Goal: Task Accomplishment & Management: Use online tool/utility

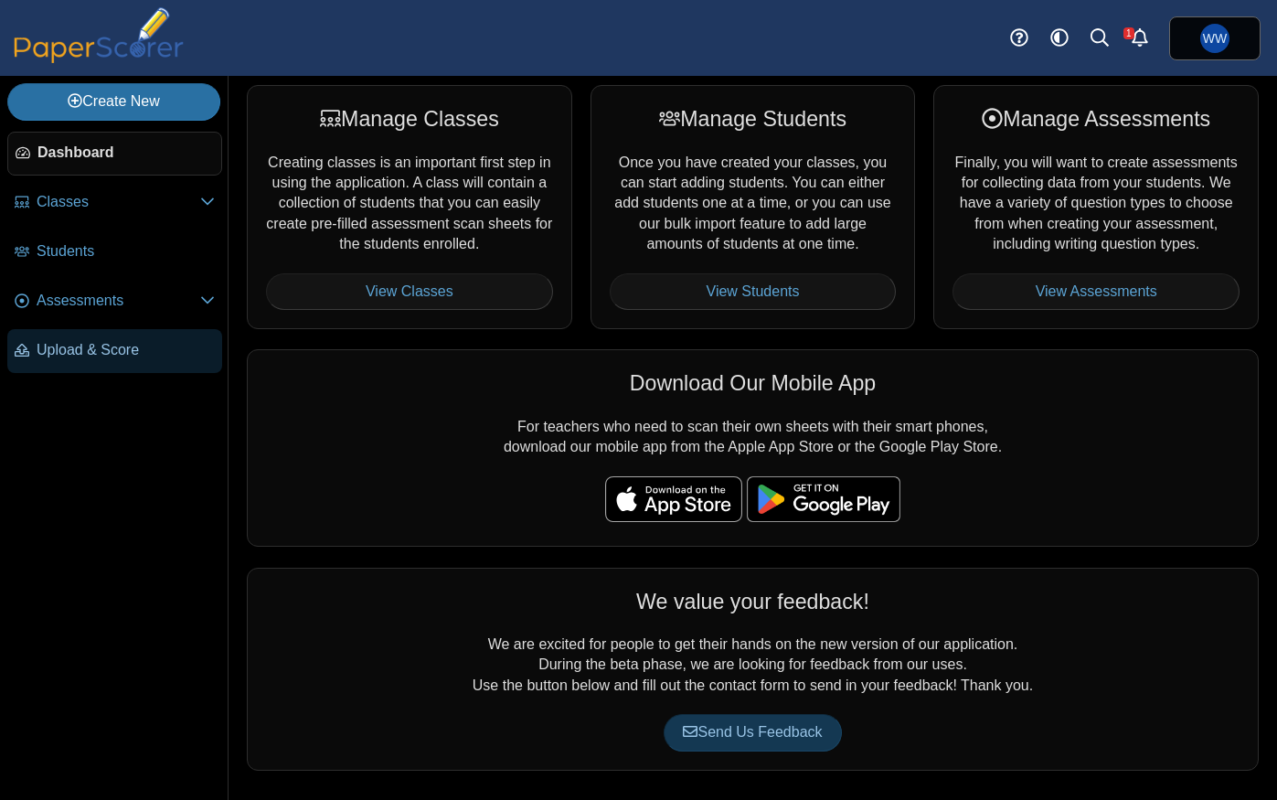
click at [107, 353] on span "Upload & Score" at bounding box center [126, 350] width 178 height 20
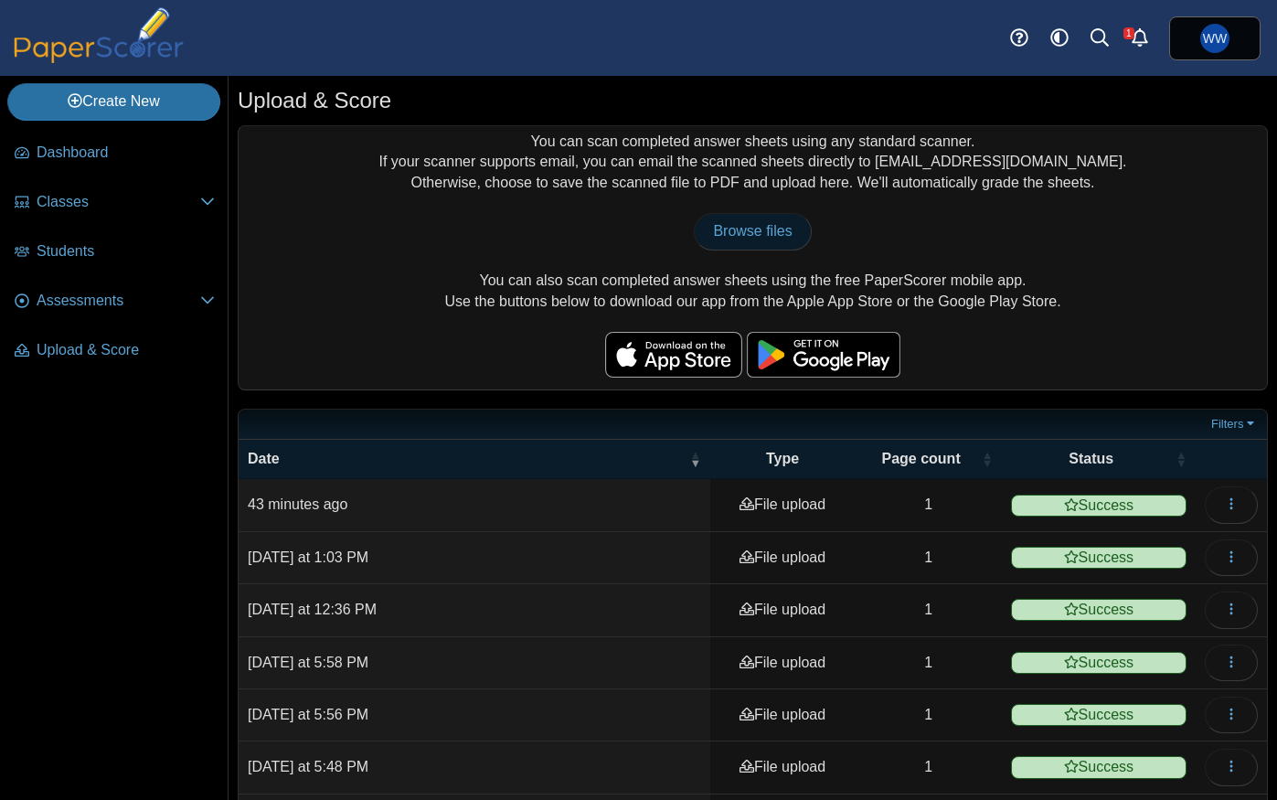
click at [777, 223] on span "Browse files" at bounding box center [752, 231] width 79 height 16
type input "**********"
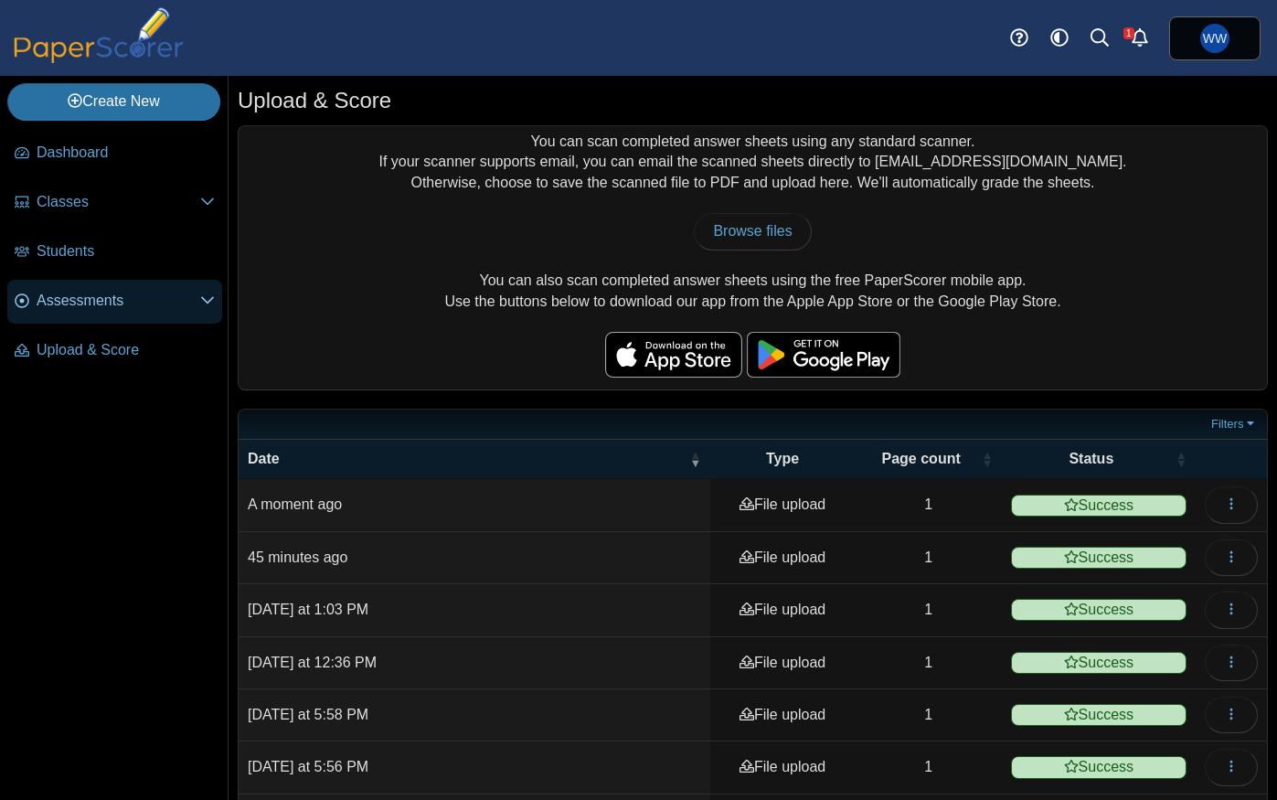
click at [108, 307] on span "Assessments" at bounding box center [119, 301] width 164 height 20
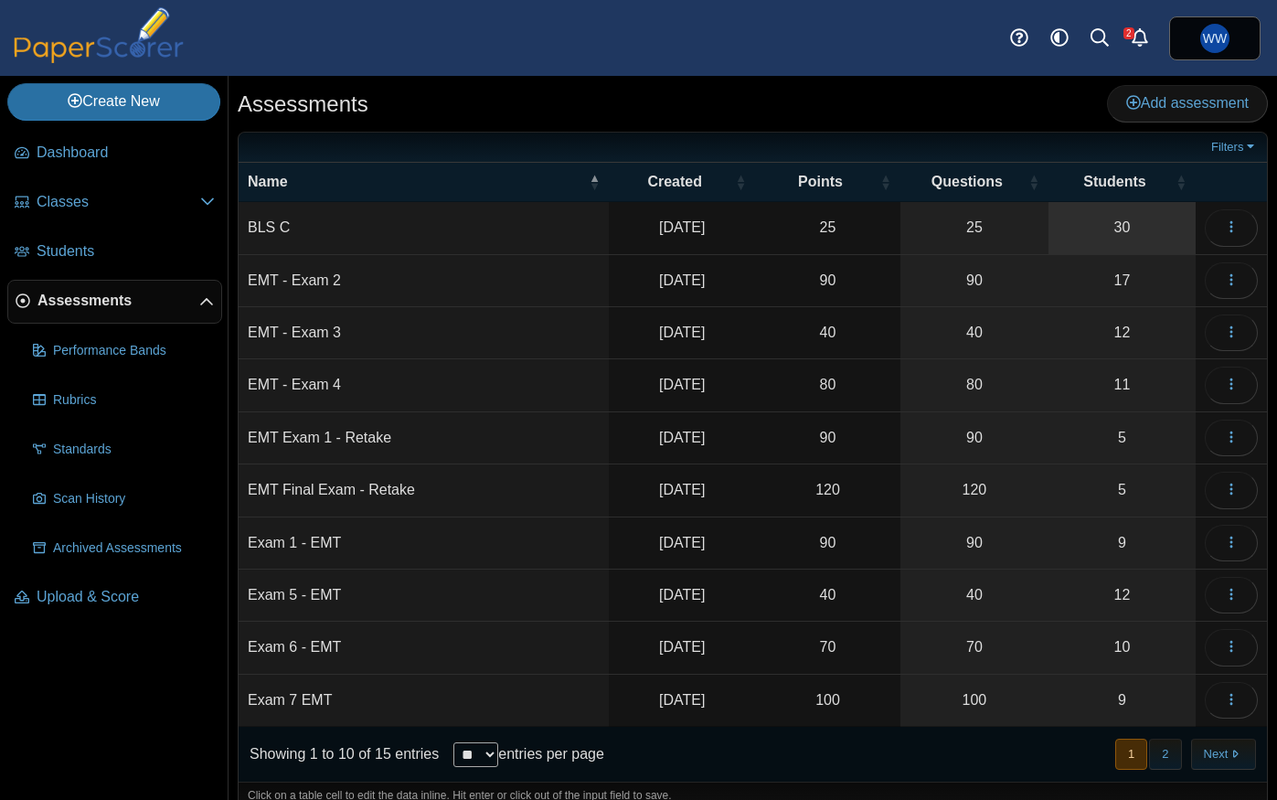
click at [1143, 228] on link "30" at bounding box center [1121, 227] width 147 height 51
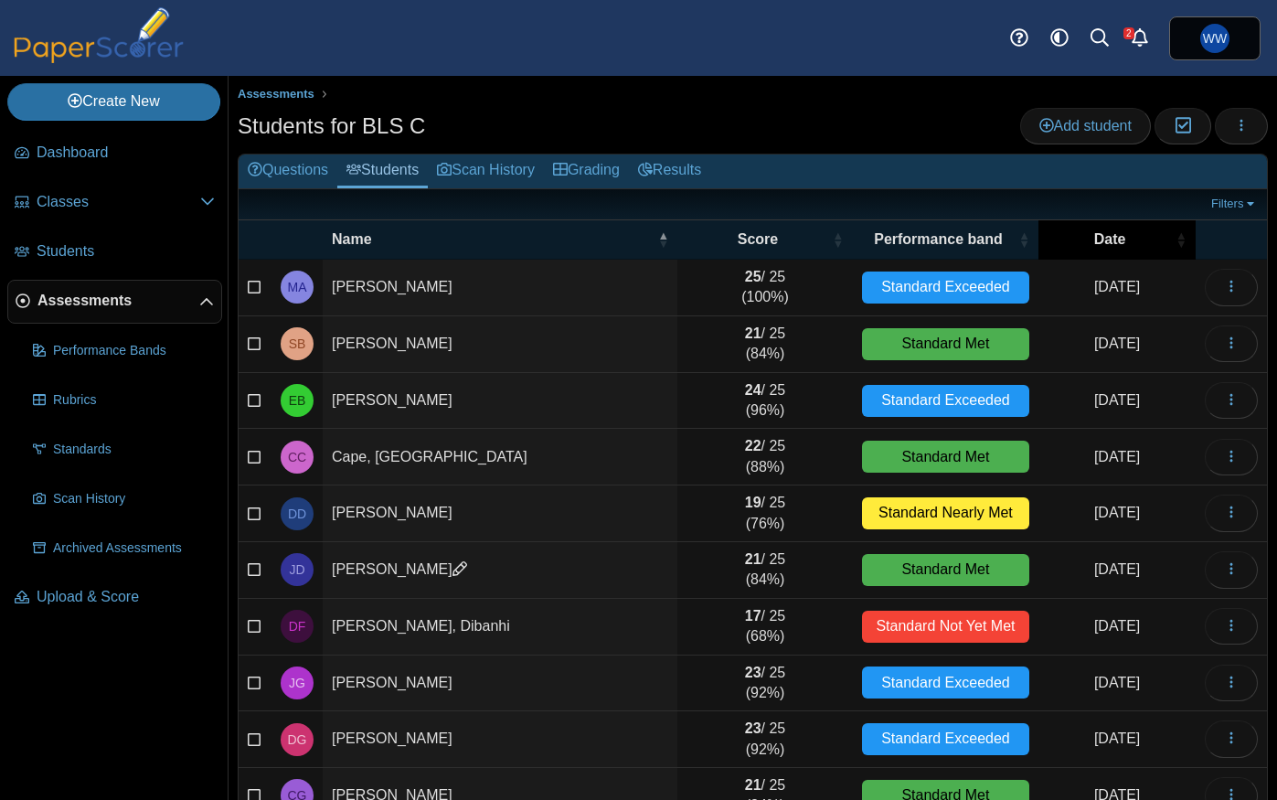
click at [1135, 234] on span "Date" at bounding box center [1109, 239] width 124 height 20
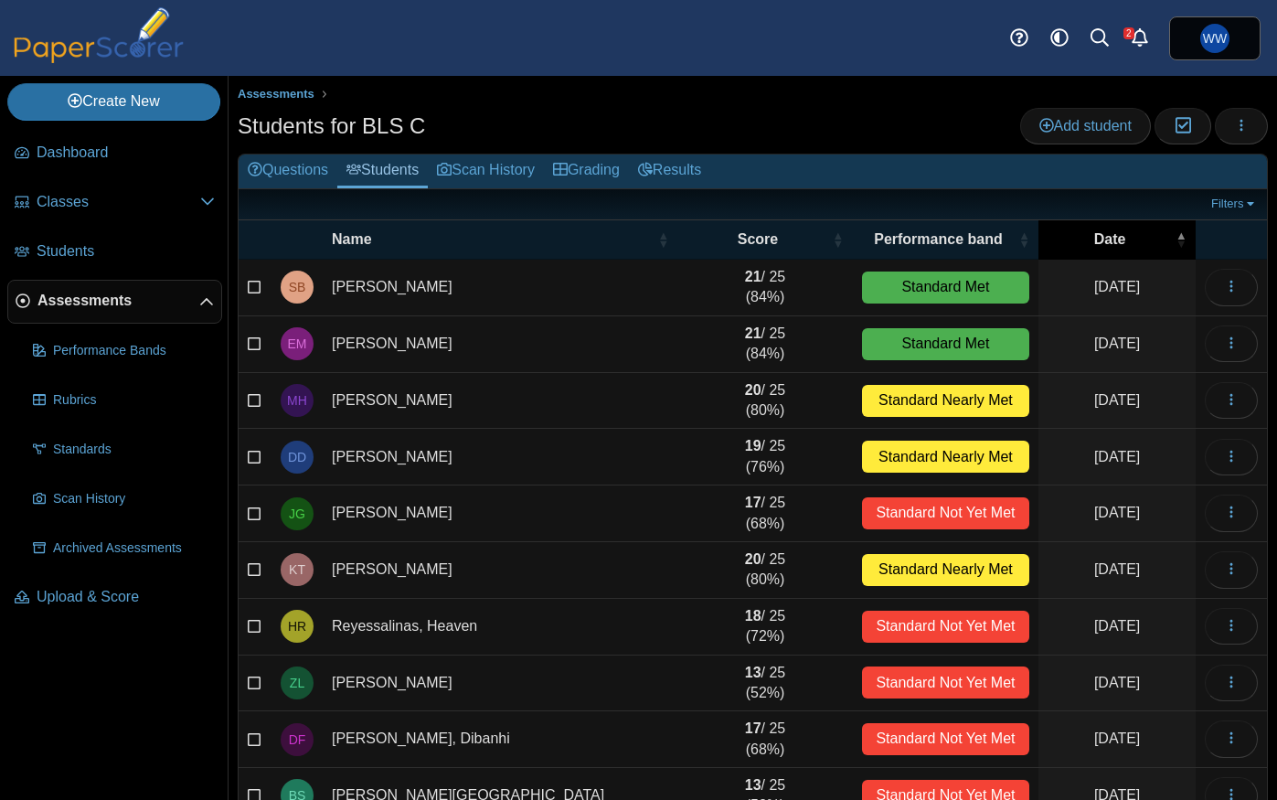
click at [1135, 234] on span "Date" at bounding box center [1109, 239] width 124 height 20
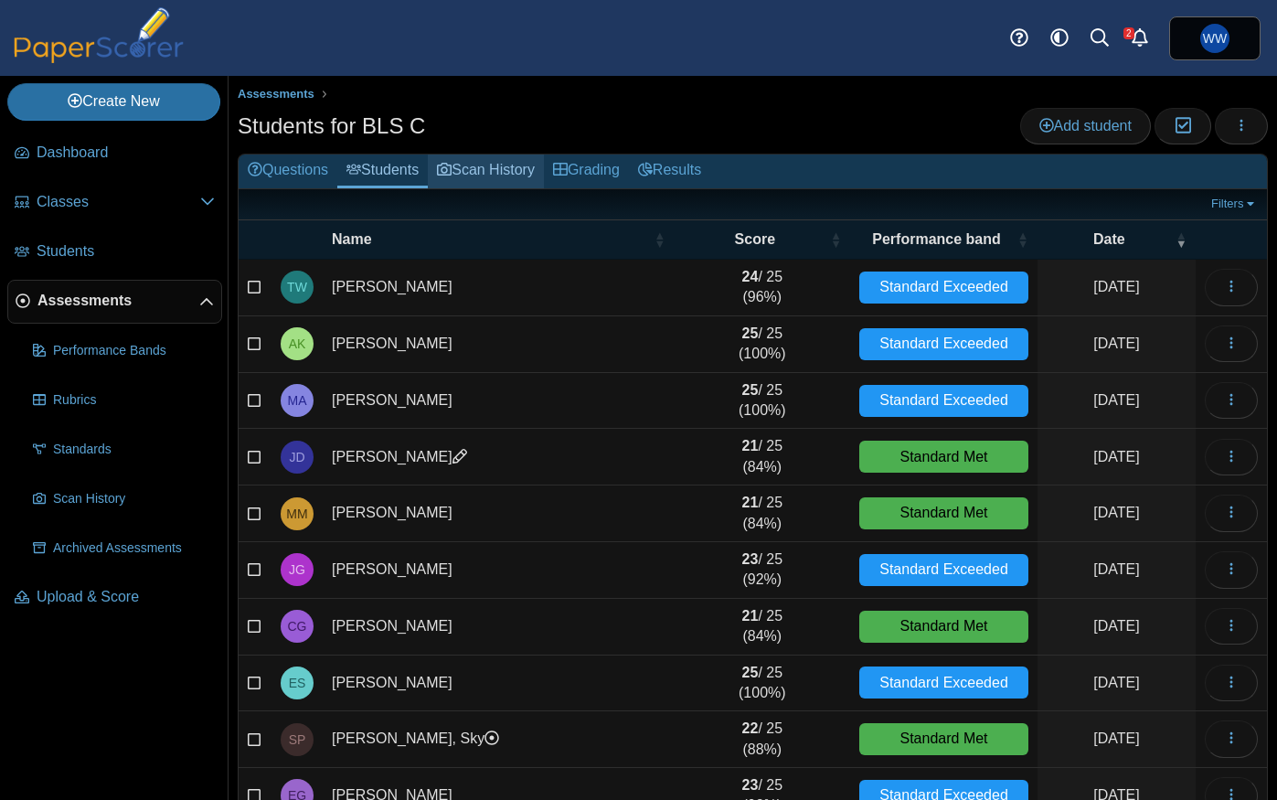
click at [472, 184] on link "Scan History" at bounding box center [486, 171] width 116 height 34
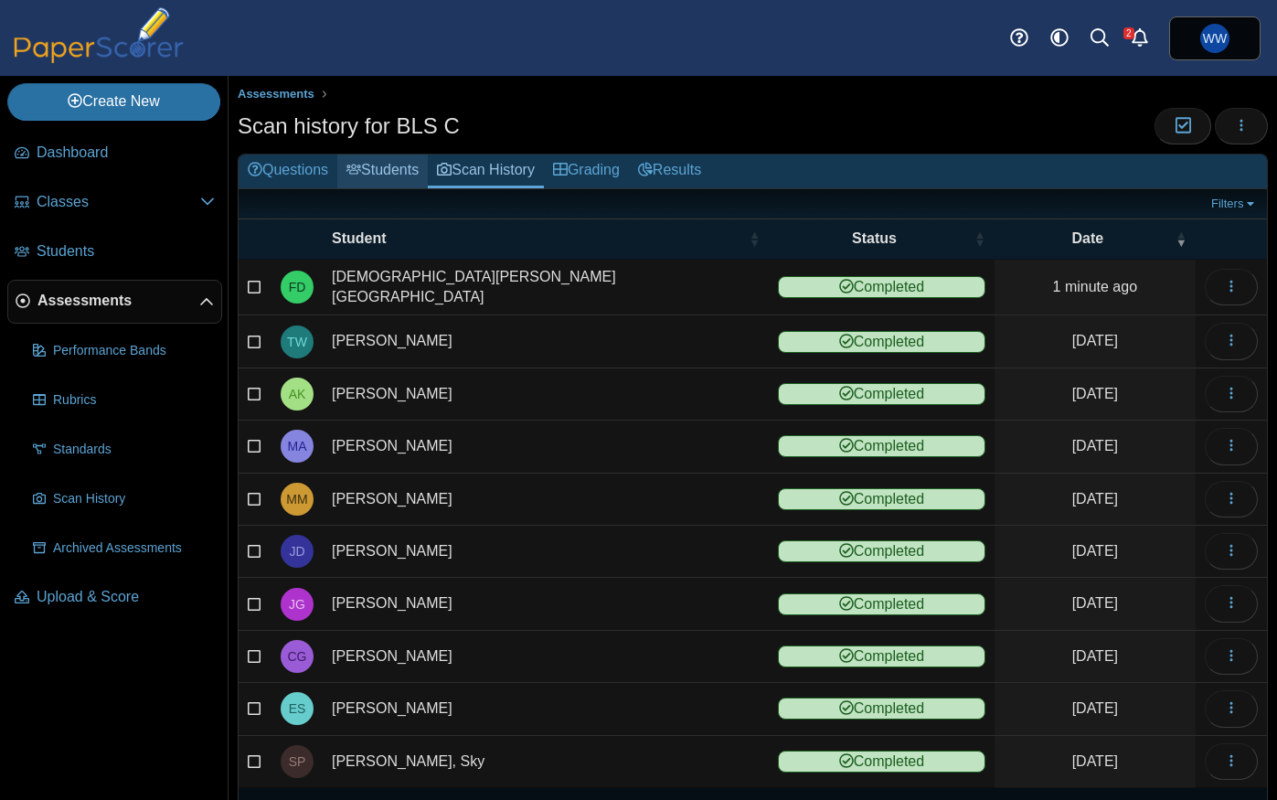
click at [394, 178] on link "Students" at bounding box center [382, 171] width 90 height 34
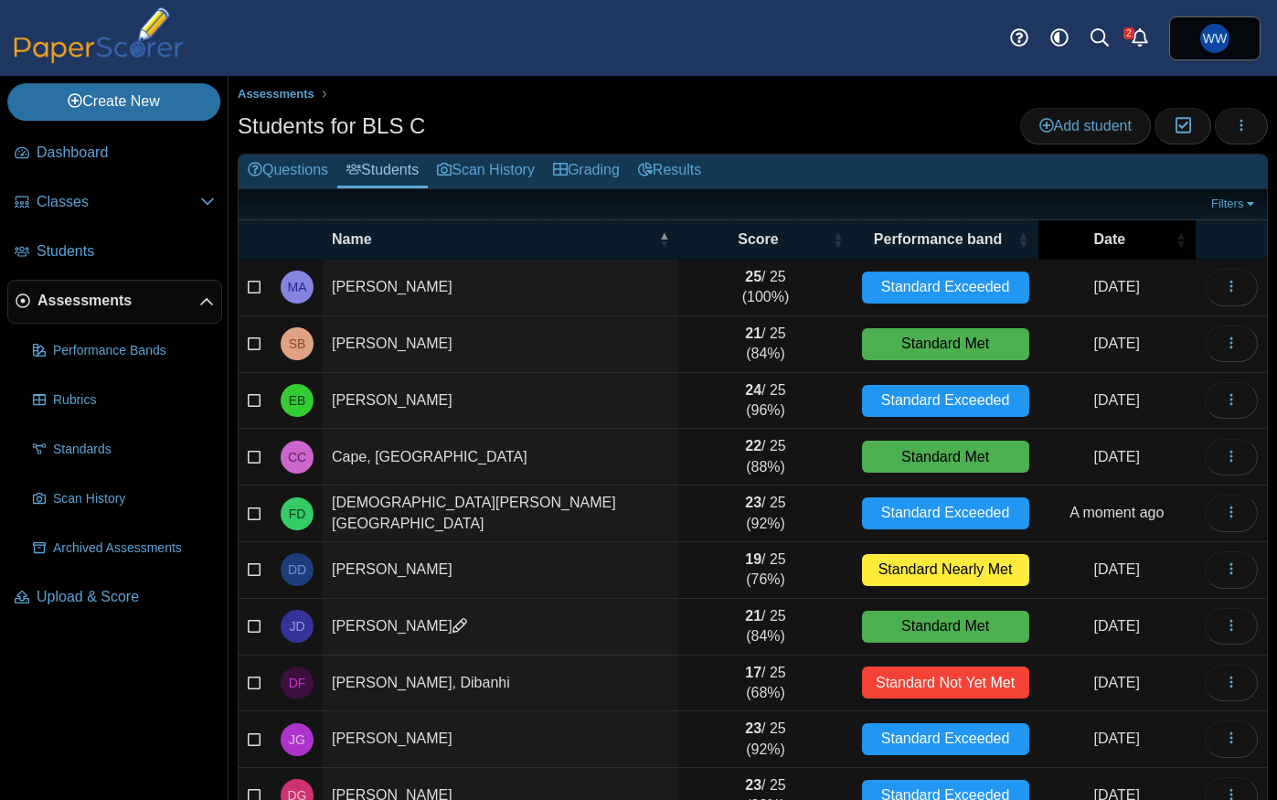
click at [1111, 235] on span "Date" at bounding box center [1109, 239] width 124 height 20
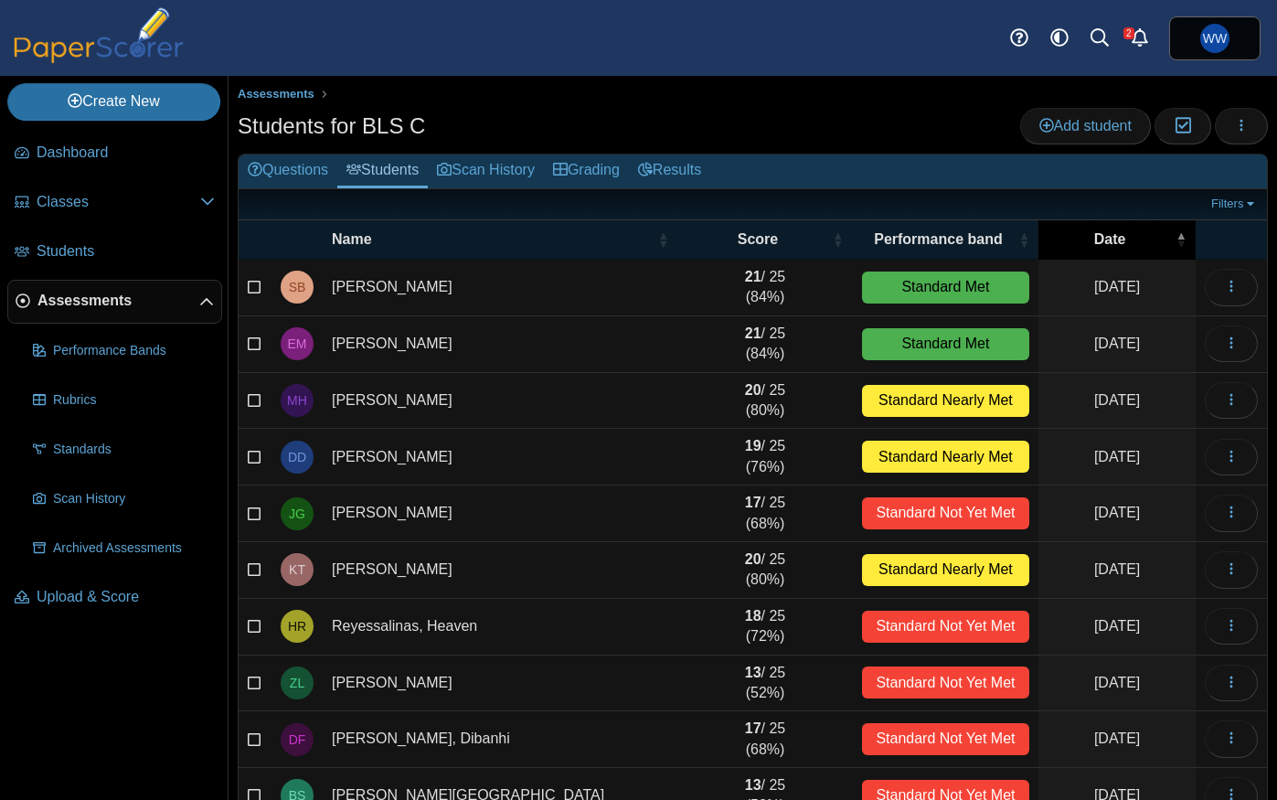
click at [1111, 235] on span "Date" at bounding box center [1109, 239] width 124 height 20
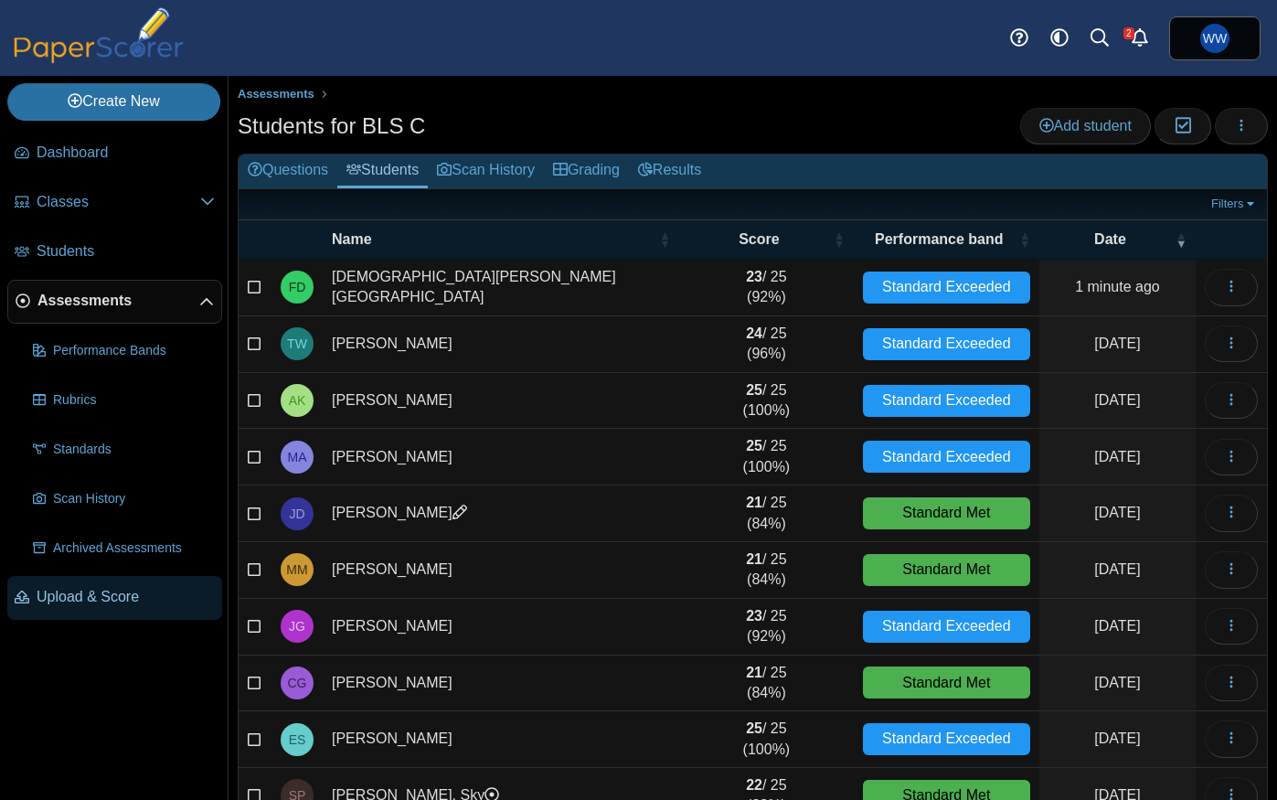
click at [104, 597] on span "Upload & Score" at bounding box center [126, 597] width 178 height 20
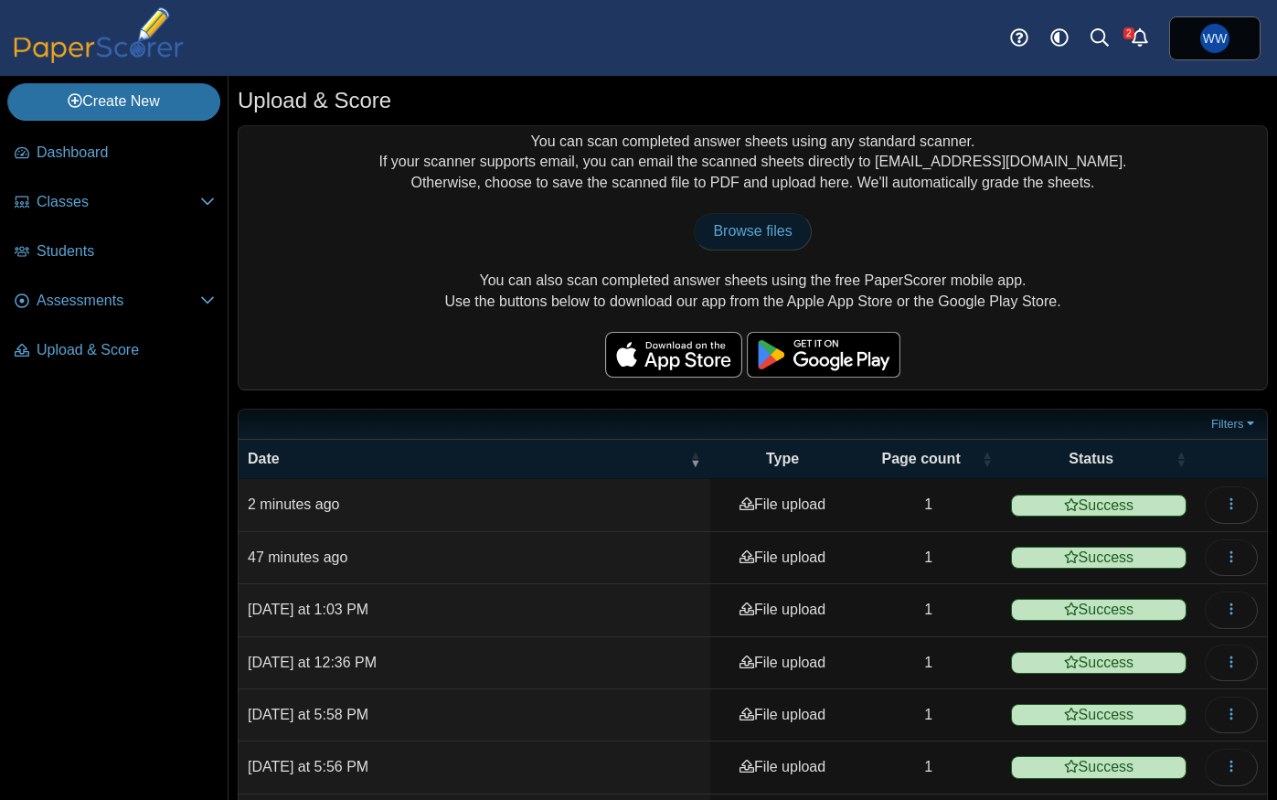
click at [764, 223] on span "Browse files" at bounding box center [752, 231] width 79 height 16
type input "**********"
click at [748, 239] on span "Browse files" at bounding box center [752, 231] width 79 height 16
type input "**********"
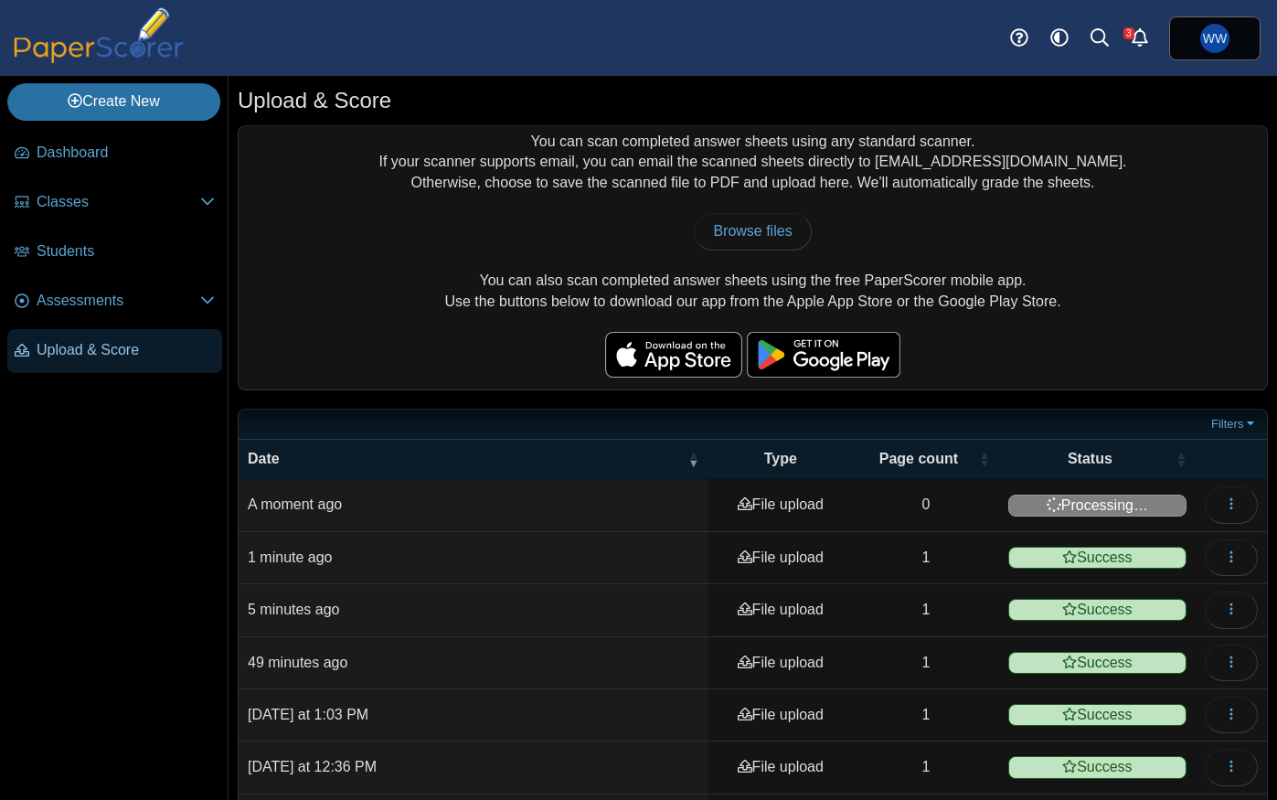
click at [51, 351] on span "Upload & Score" at bounding box center [126, 350] width 178 height 20
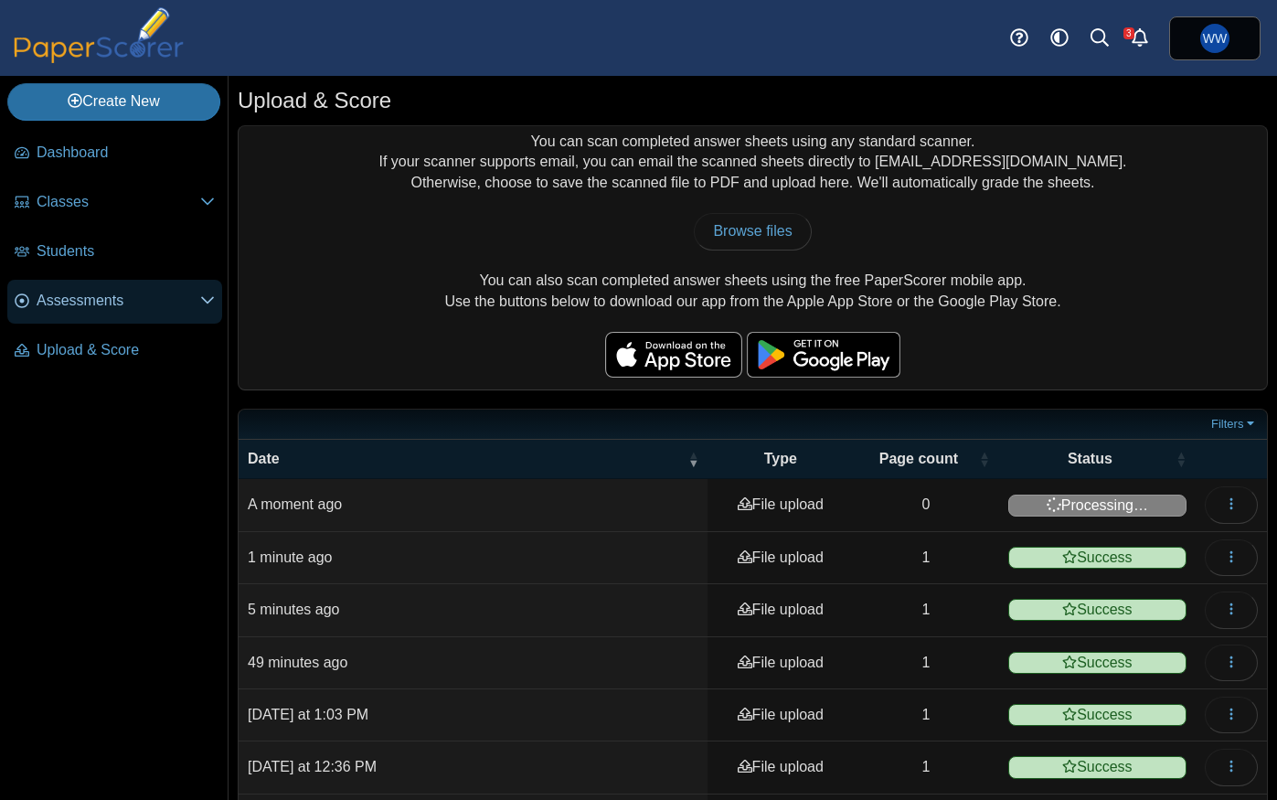
click at [51, 306] on span "Assessments" at bounding box center [119, 301] width 164 height 20
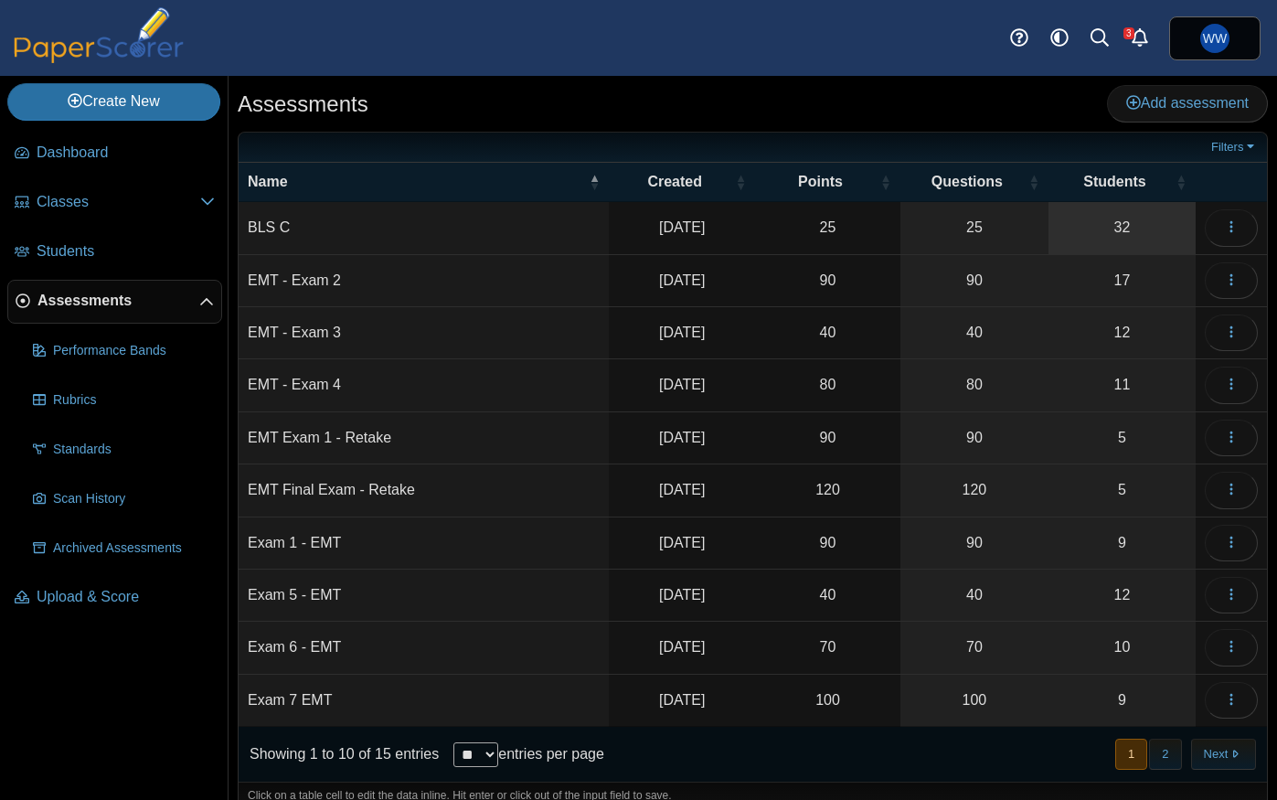
click at [1113, 225] on link "32" at bounding box center [1121, 227] width 147 height 51
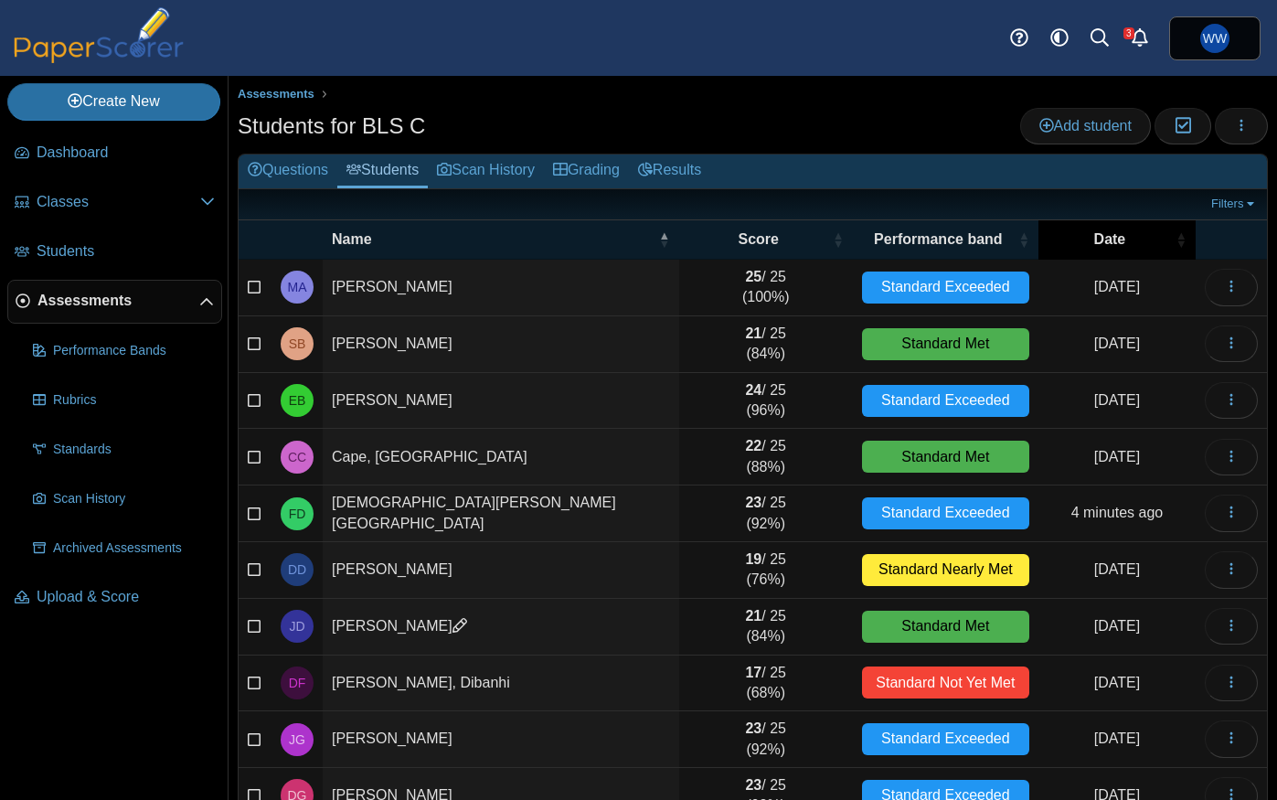
click at [1108, 247] on span "Date" at bounding box center [1109, 239] width 124 height 20
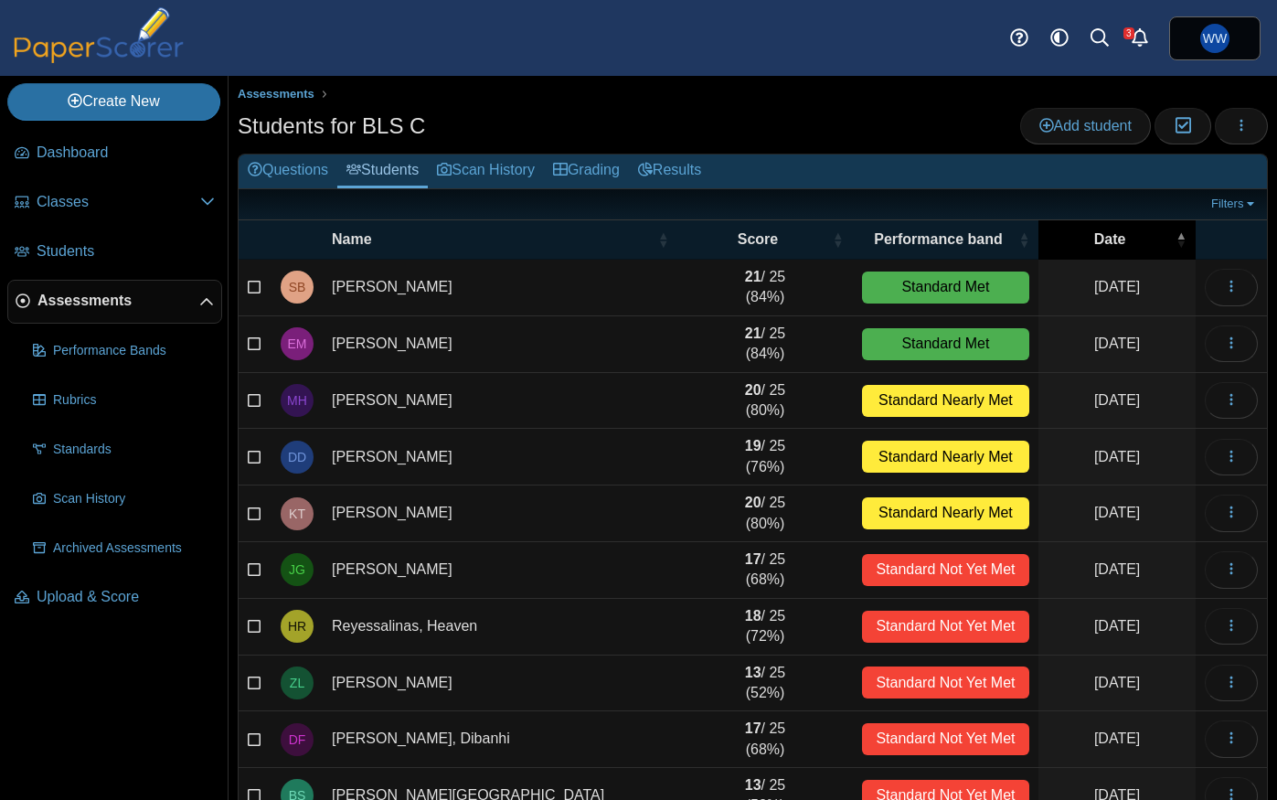
click at [1108, 247] on span "Date" at bounding box center [1109, 239] width 124 height 20
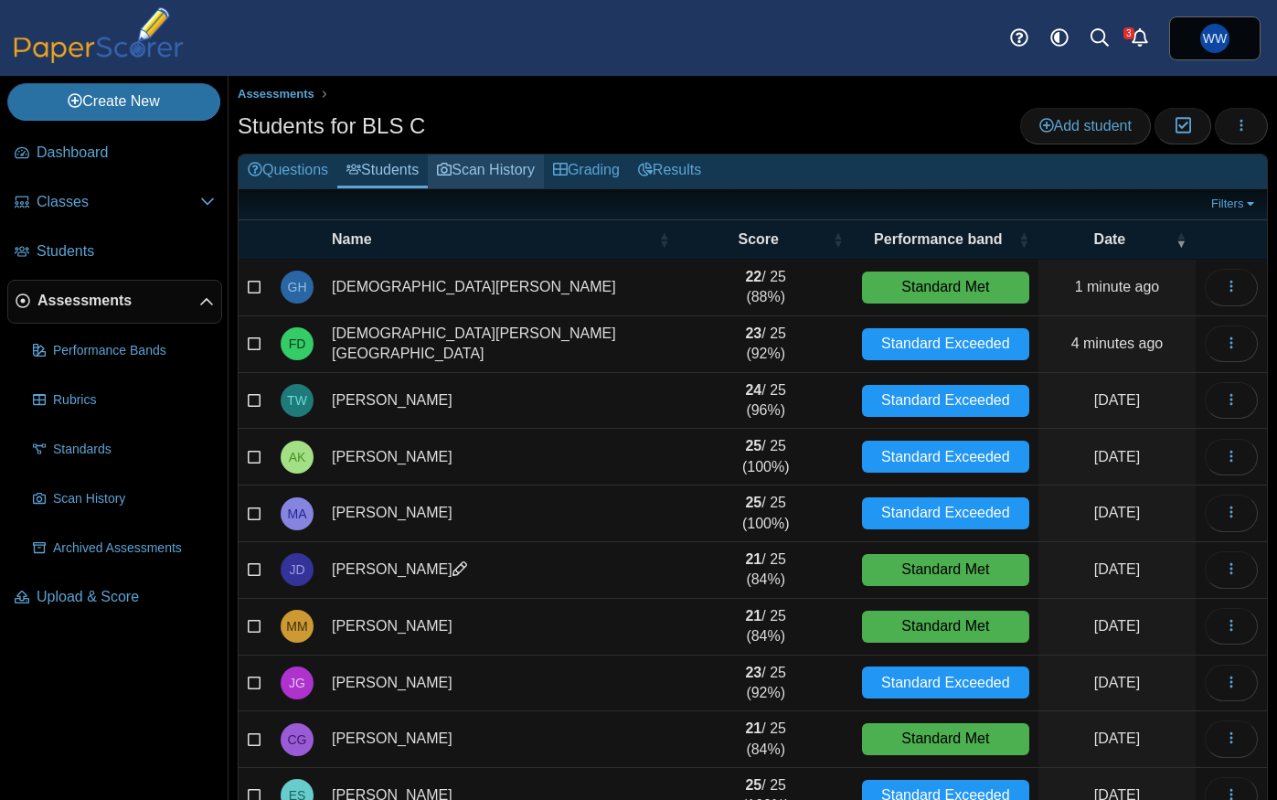
click at [538, 171] on link "Scan History" at bounding box center [486, 171] width 116 height 34
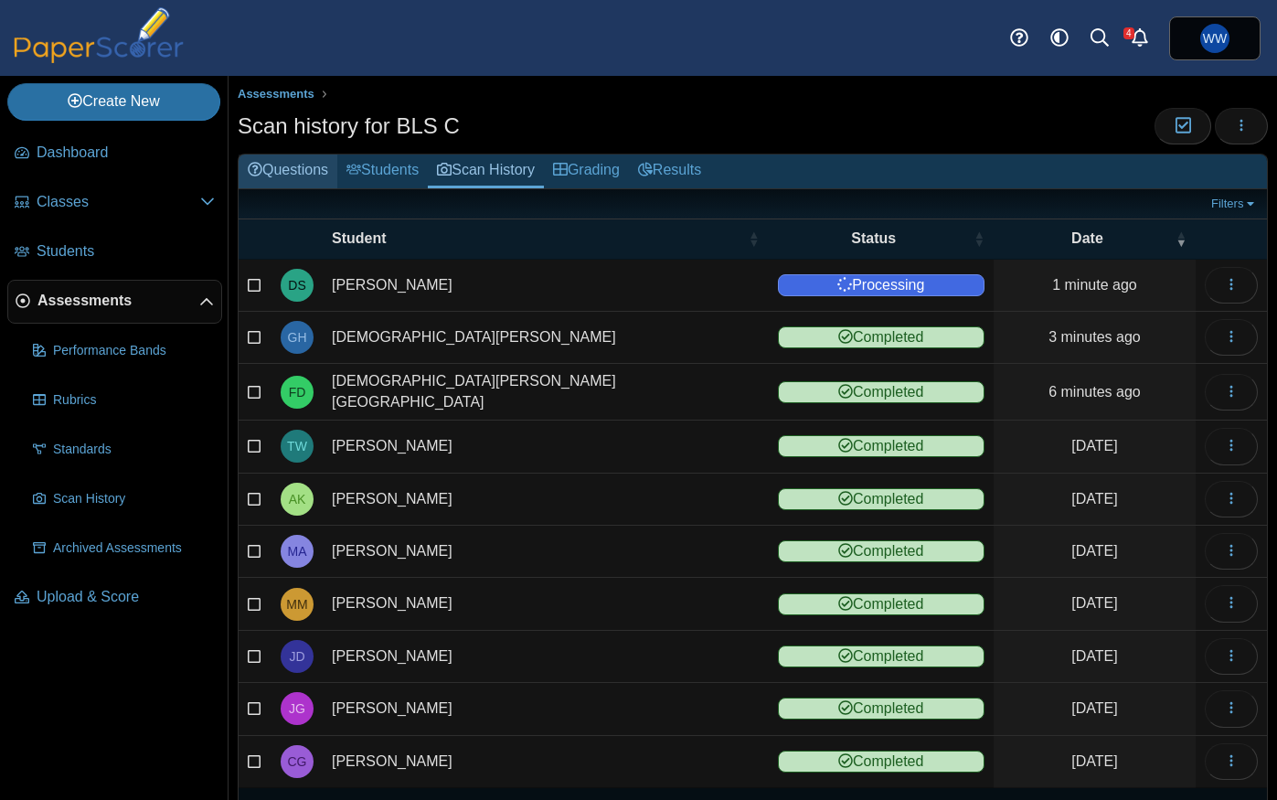
click at [301, 161] on link "Questions" at bounding box center [288, 171] width 99 height 34
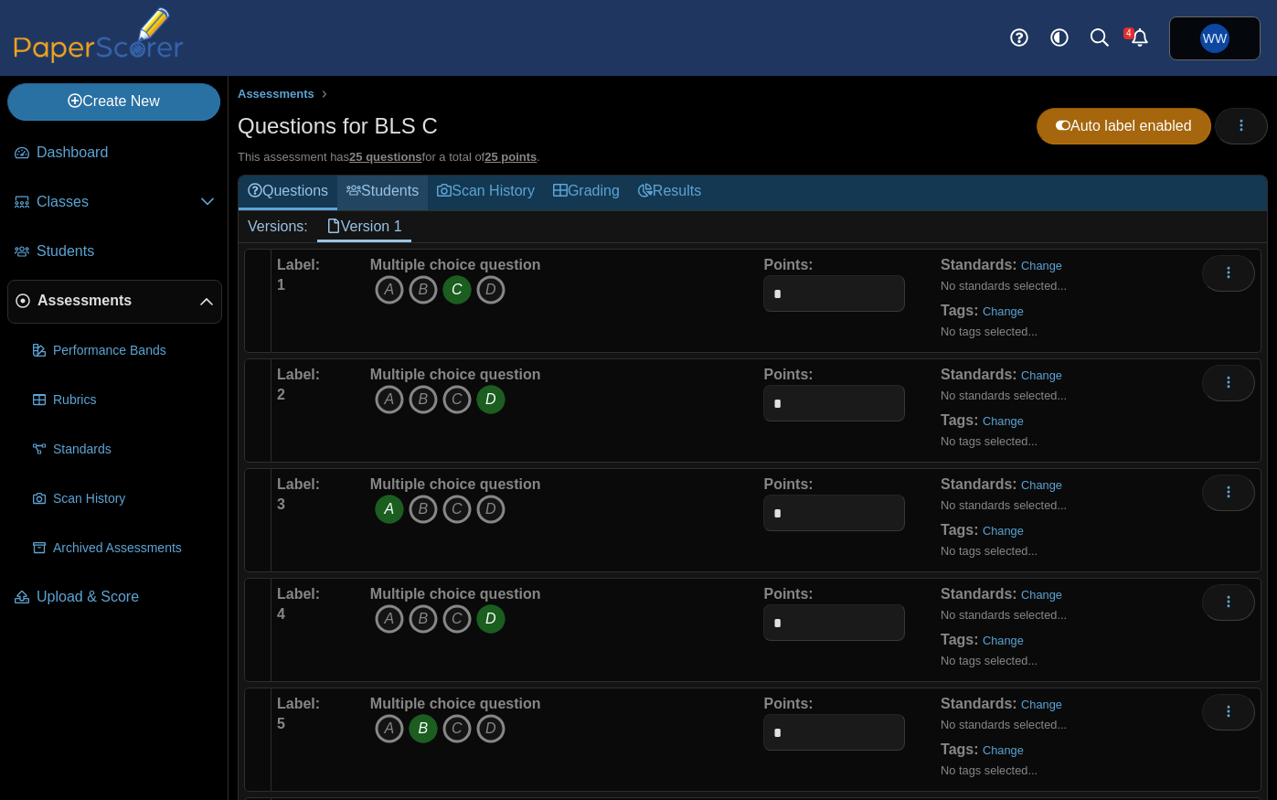
click at [396, 189] on link "Students" at bounding box center [382, 192] width 90 height 34
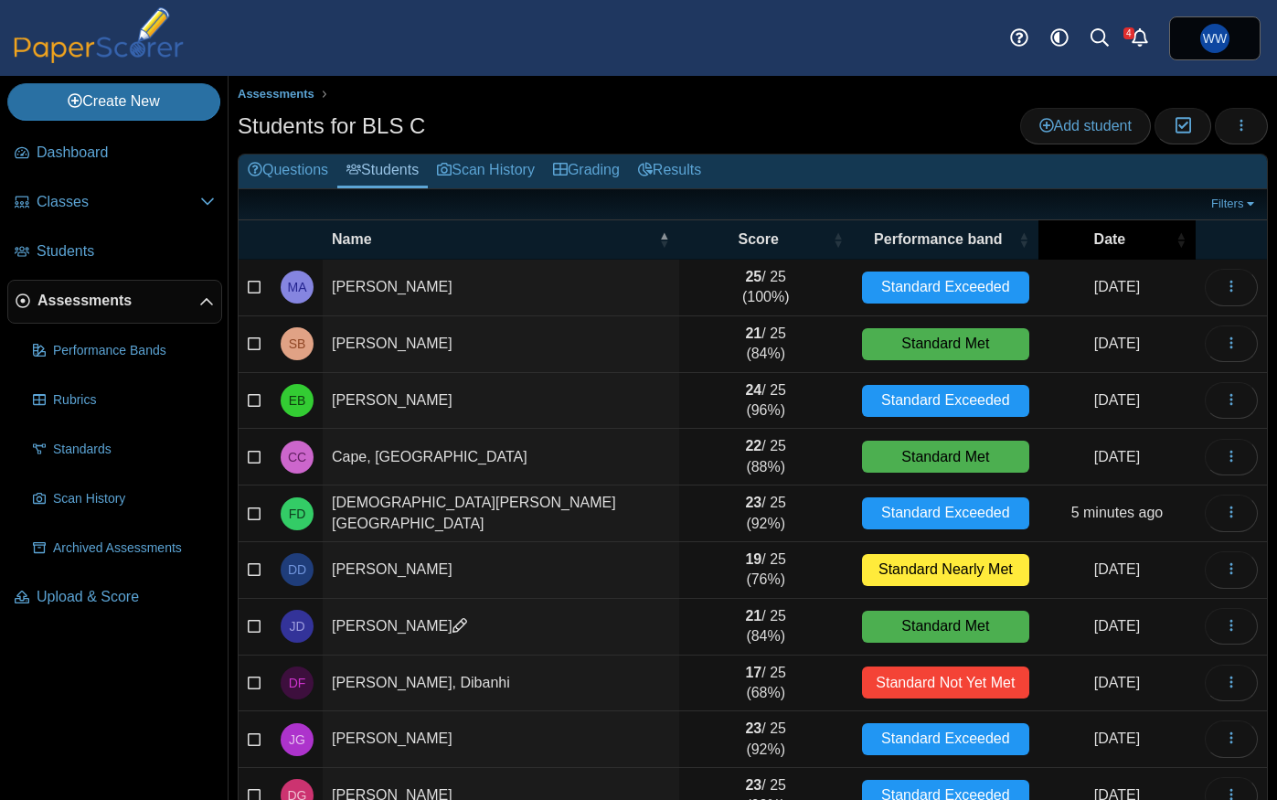
click at [1136, 250] on th "Date" at bounding box center [1116, 239] width 157 height 39
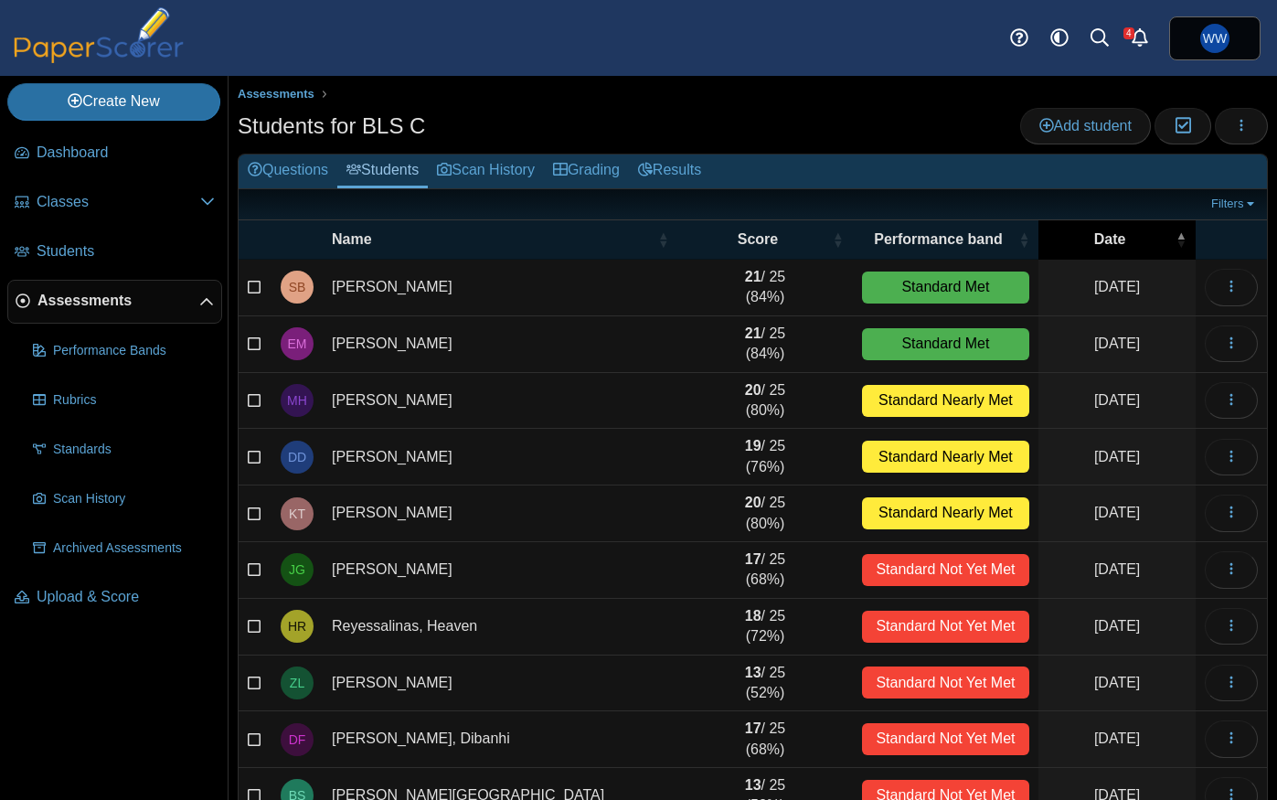
click at [1136, 250] on th "Date" at bounding box center [1116, 239] width 157 height 39
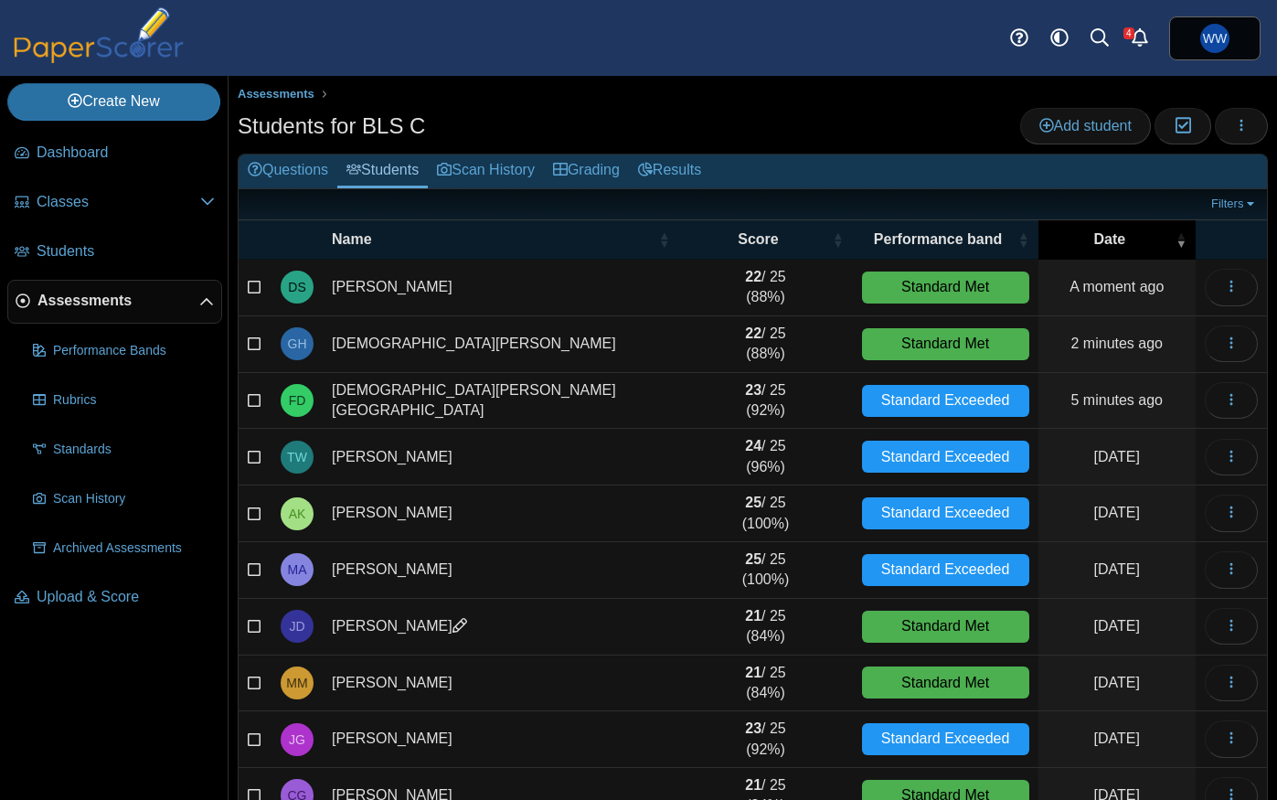
scroll to position [98, 0]
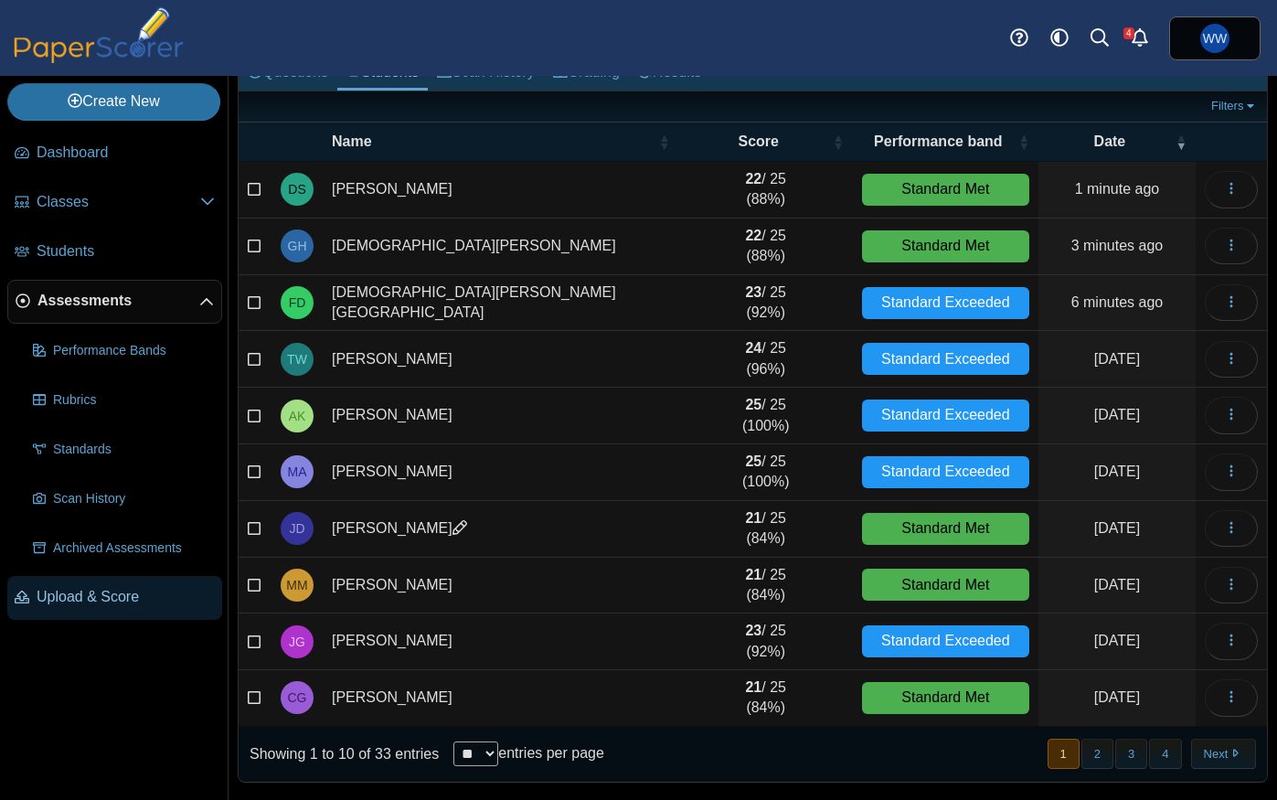
click at [71, 594] on span "Upload & Score" at bounding box center [126, 597] width 178 height 20
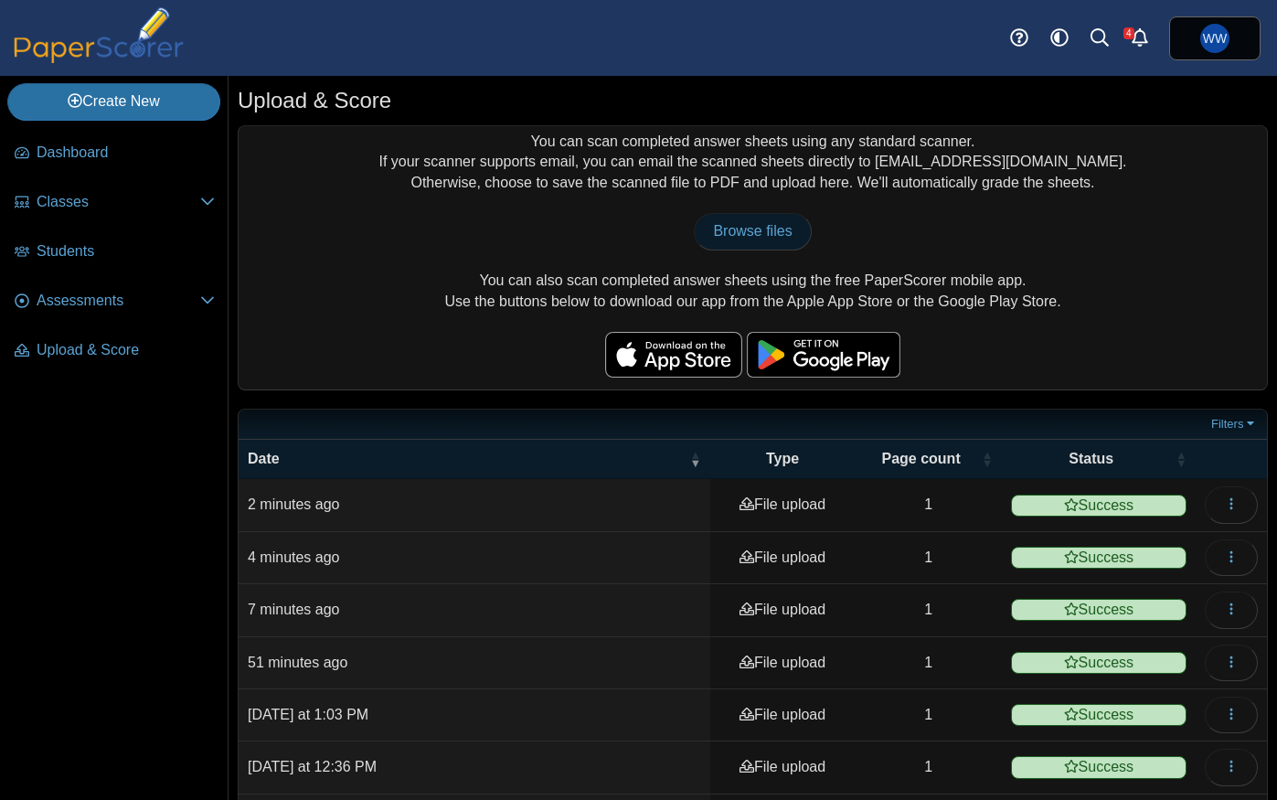
click at [739, 221] on link "Browse files" at bounding box center [752, 231] width 117 height 37
type input "**********"
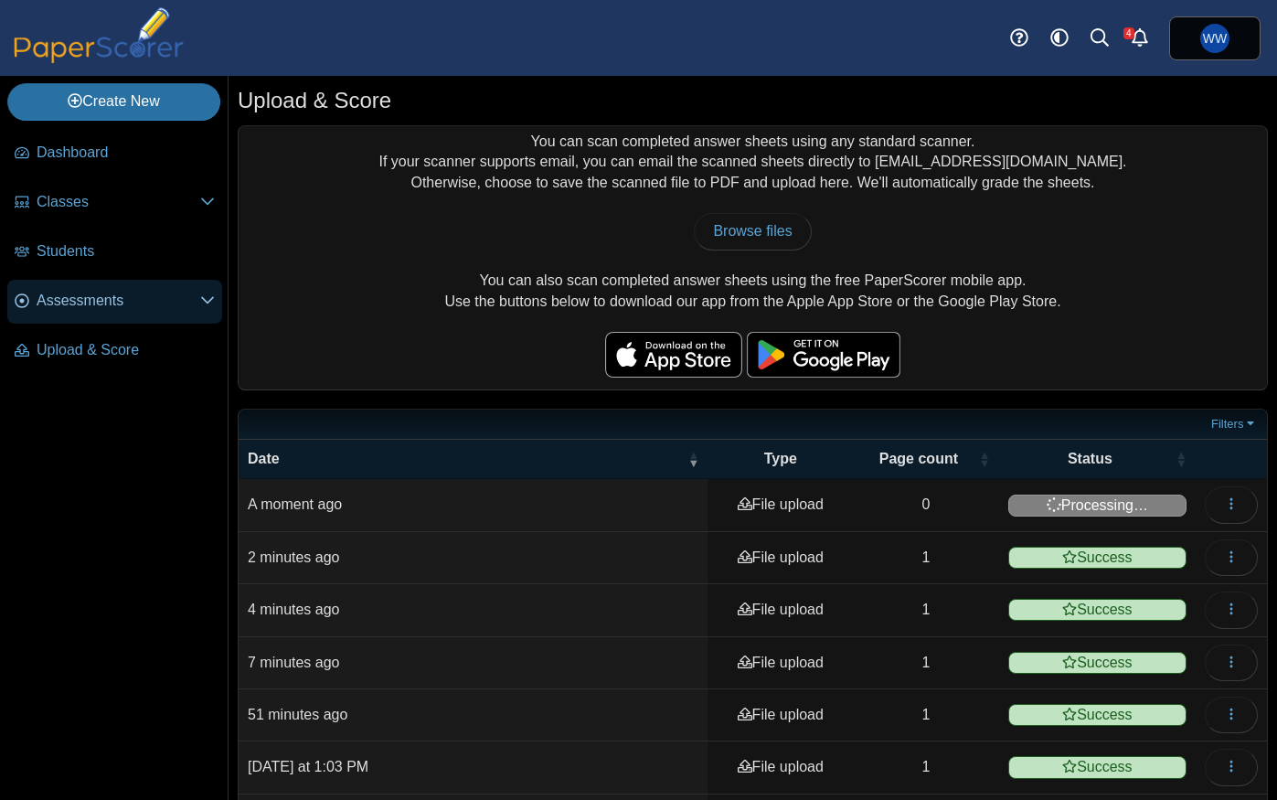
click at [77, 303] on span "Assessments" at bounding box center [119, 301] width 164 height 20
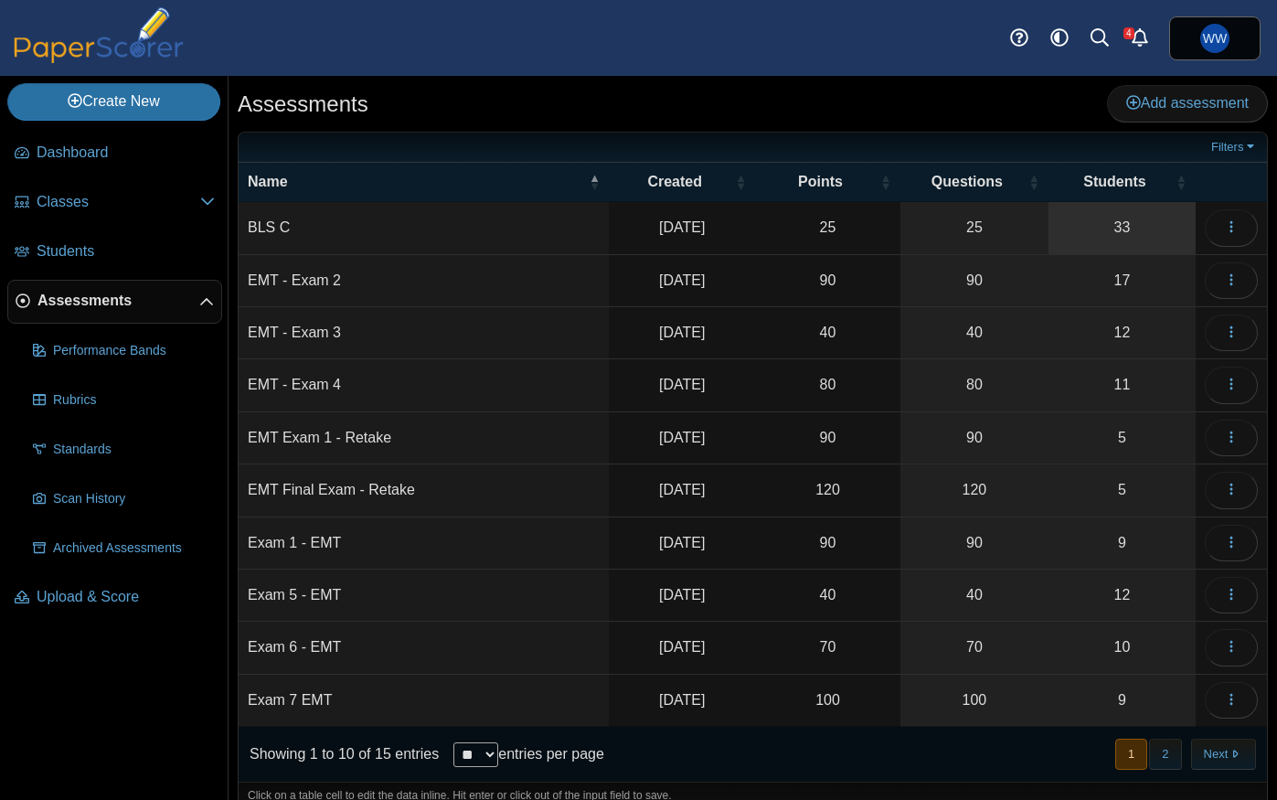
click at [1172, 249] on link "33" at bounding box center [1121, 227] width 147 height 51
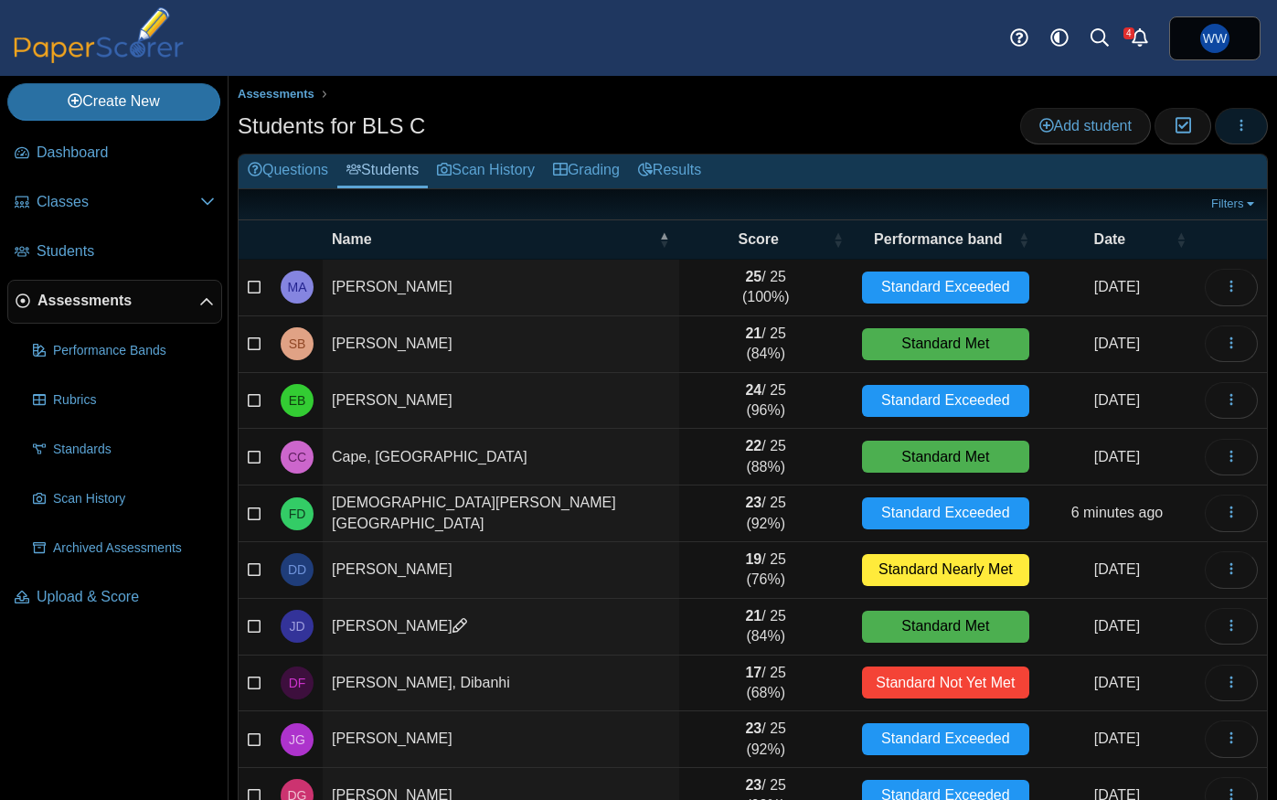
click at [1237, 132] on icon "button" at bounding box center [1241, 125] width 15 height 15
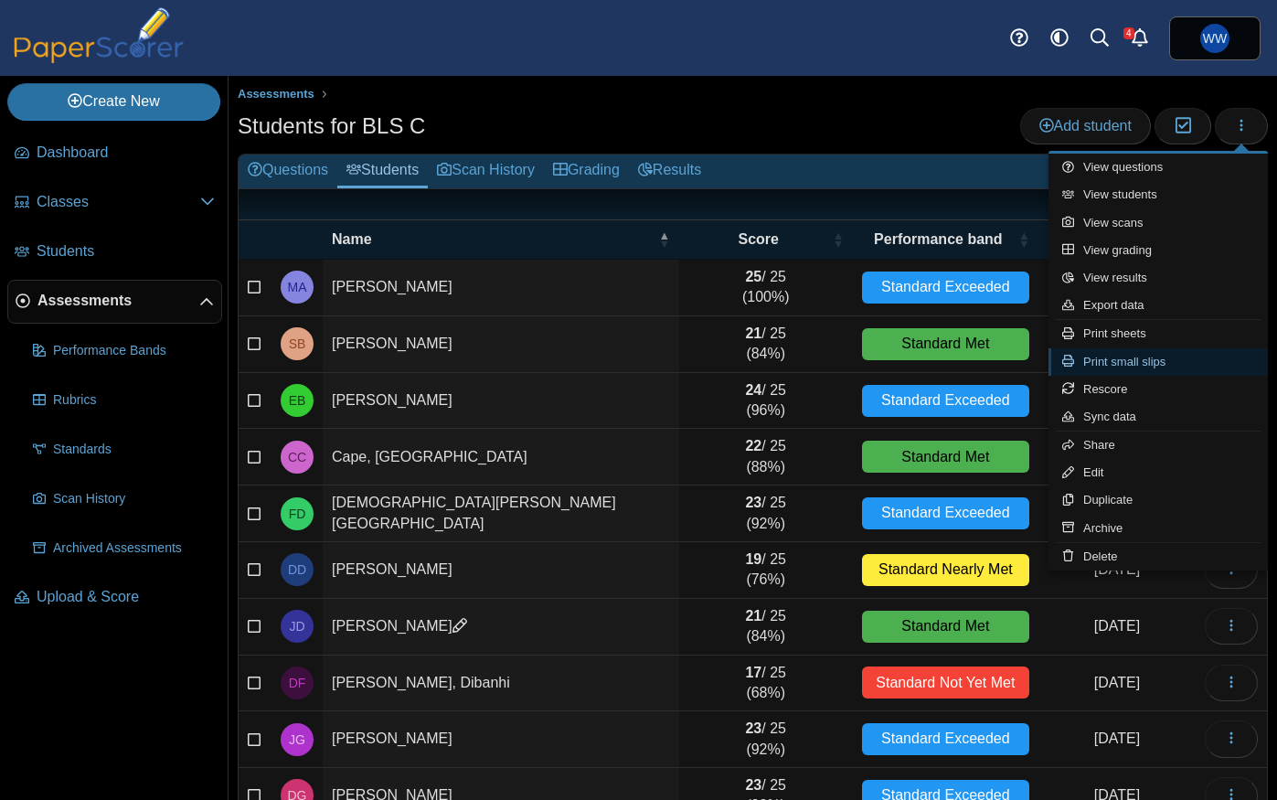
click at [1136, 363] on link "Print small slips" at bounding box center [1157, 361] width 219 height 27
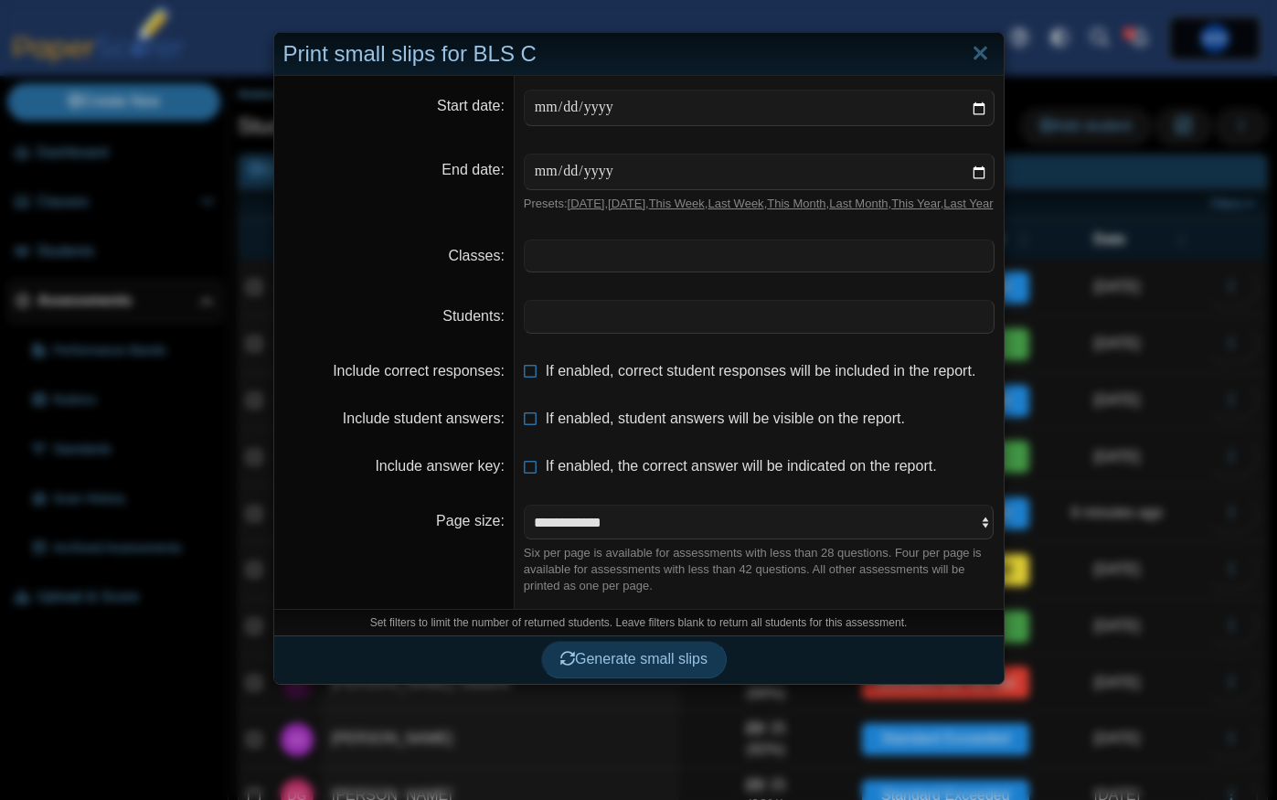
click at [586, 286] on dd "​" at bounding box center [759, 256] width 489 height 60
click at [589, 271] on span at bounding box center [759, 255] width 469 height 31
click at [604, 332] on span at bounding box center [759, 316] width 469 height 31
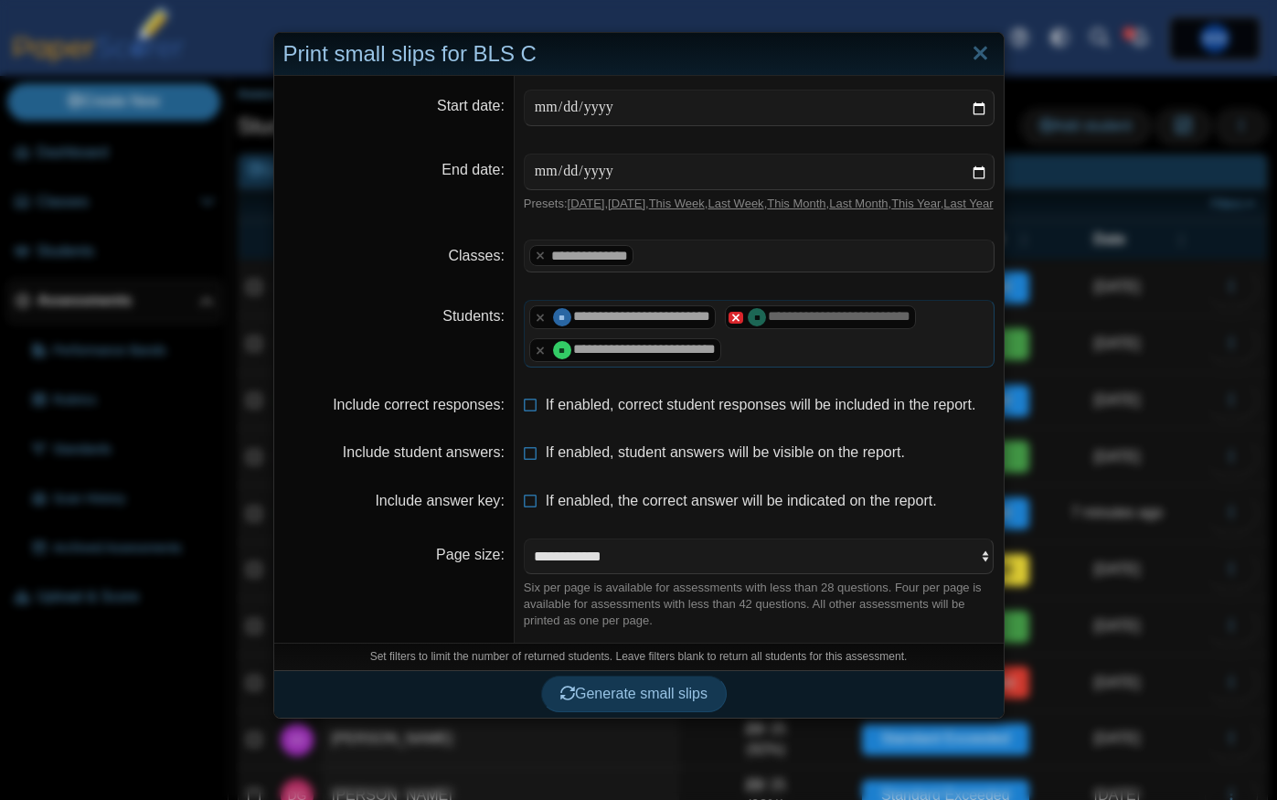
click at [744, 324] on x "remove tag" at bounding box center [736, 318] width 16 height 12
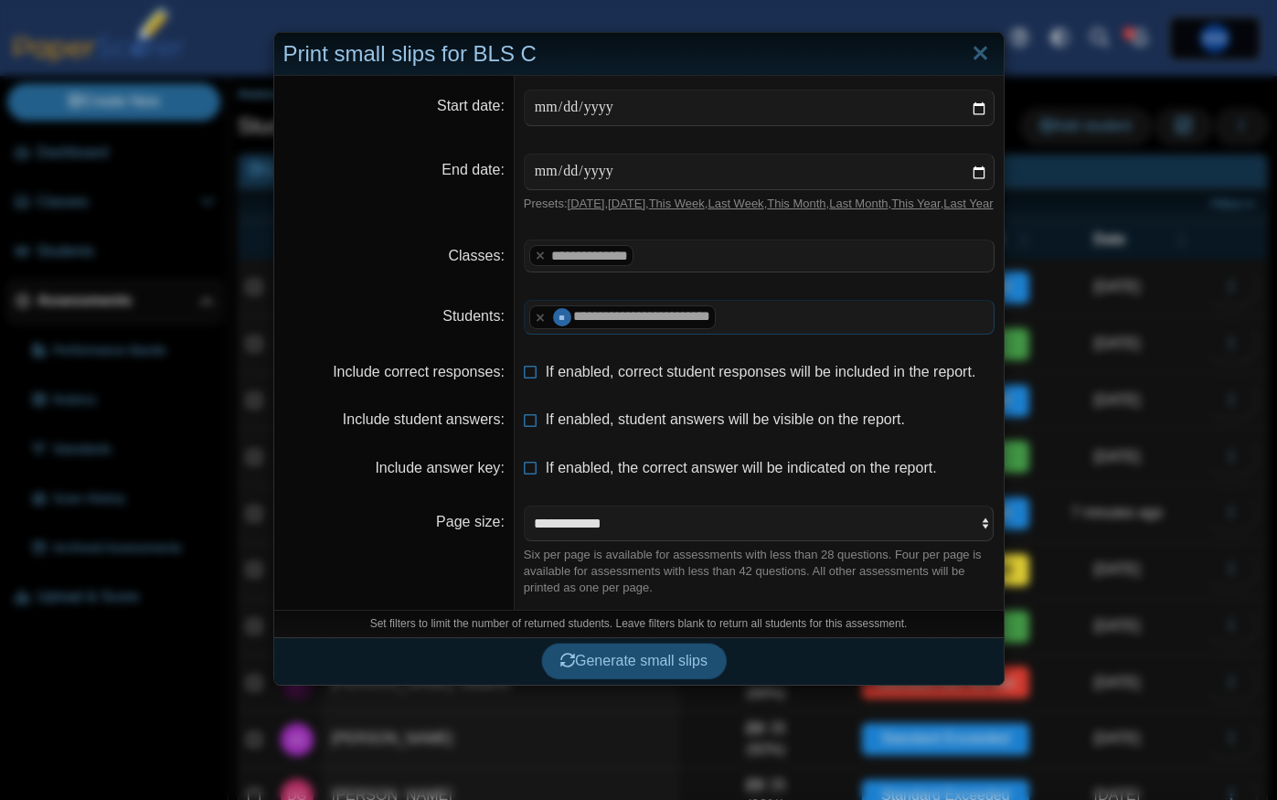
click at [628, 679] on button "Generate small slips" at bounding box center [634, 660] width 186 height 37
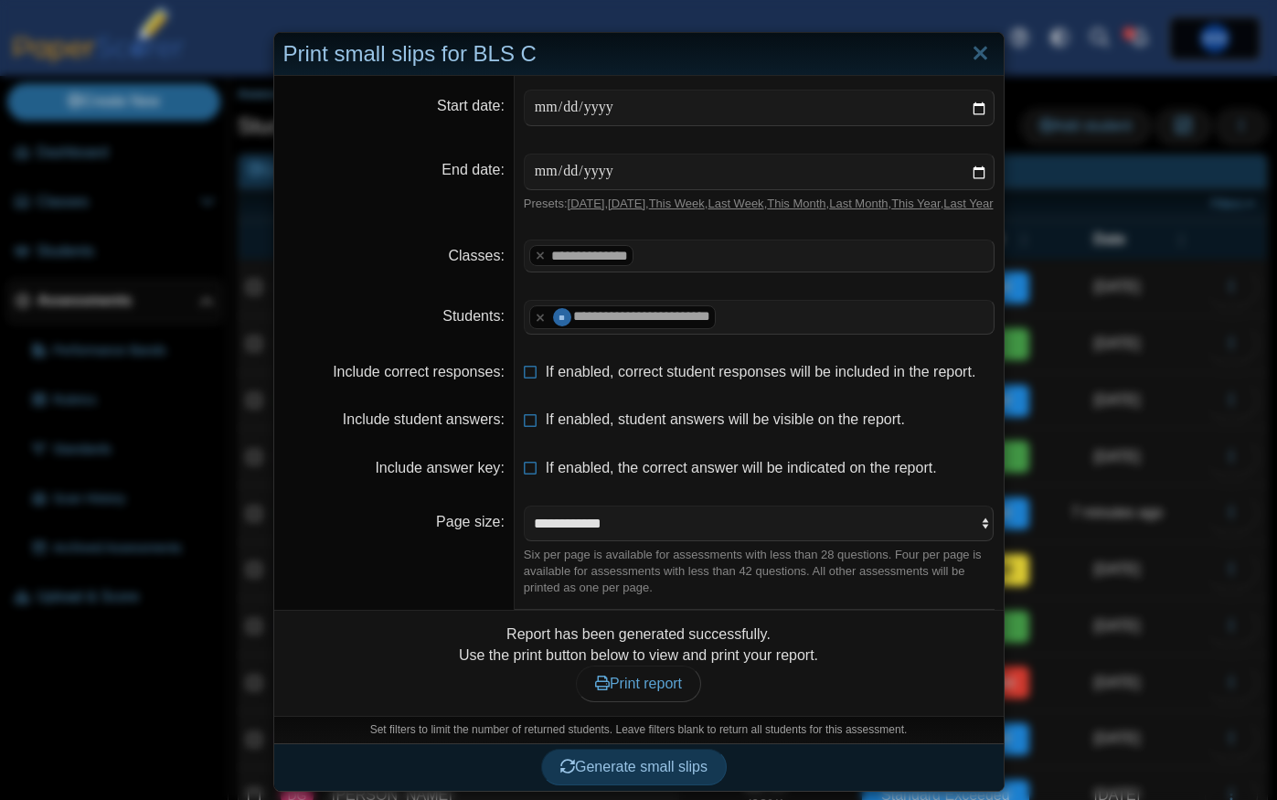
scroll to position [18, 0]
click at [629, 687] on span "Print report" at bounding box center [638, 682] width 87 height 16
click at [982, 39] on link "Close" at bounding box center [980, 52] width 28 height 31
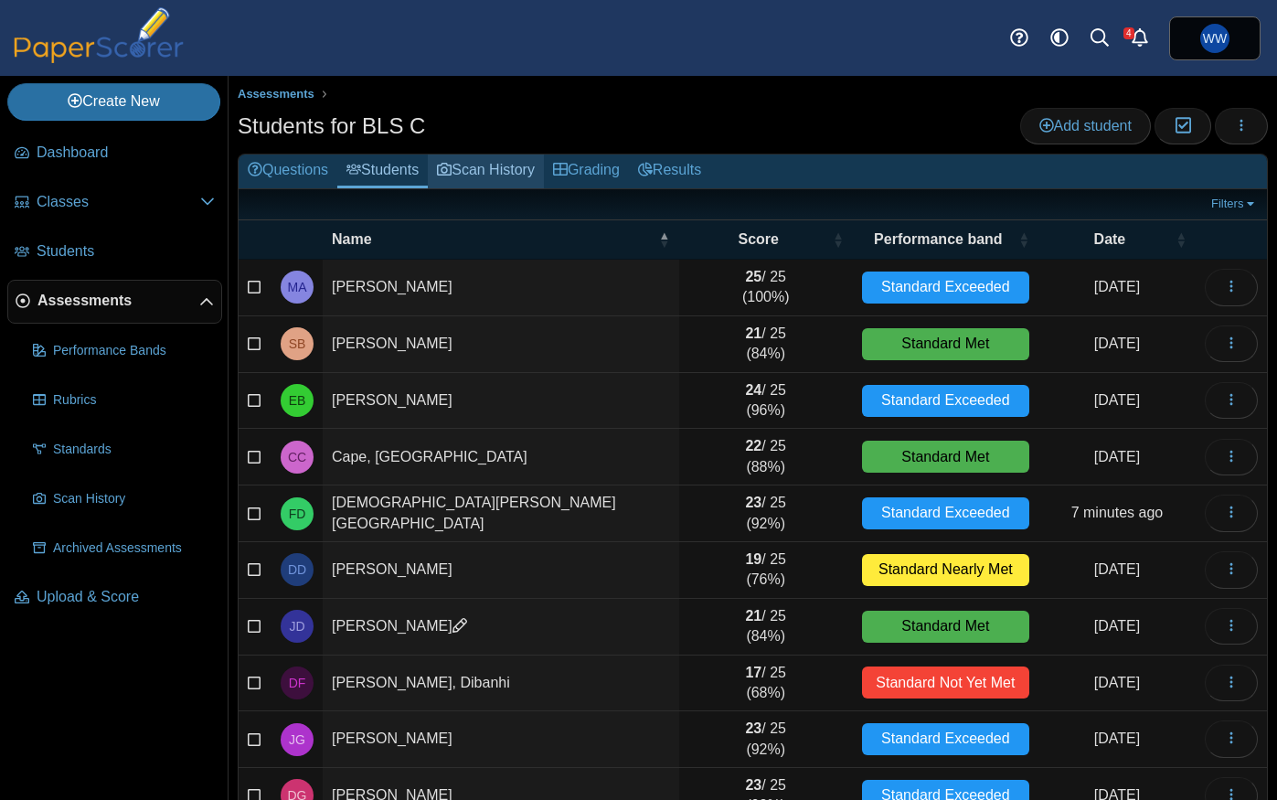
click at [491, 170] on link "Scan History" at bounding box center [486, 171] width 116 height 34
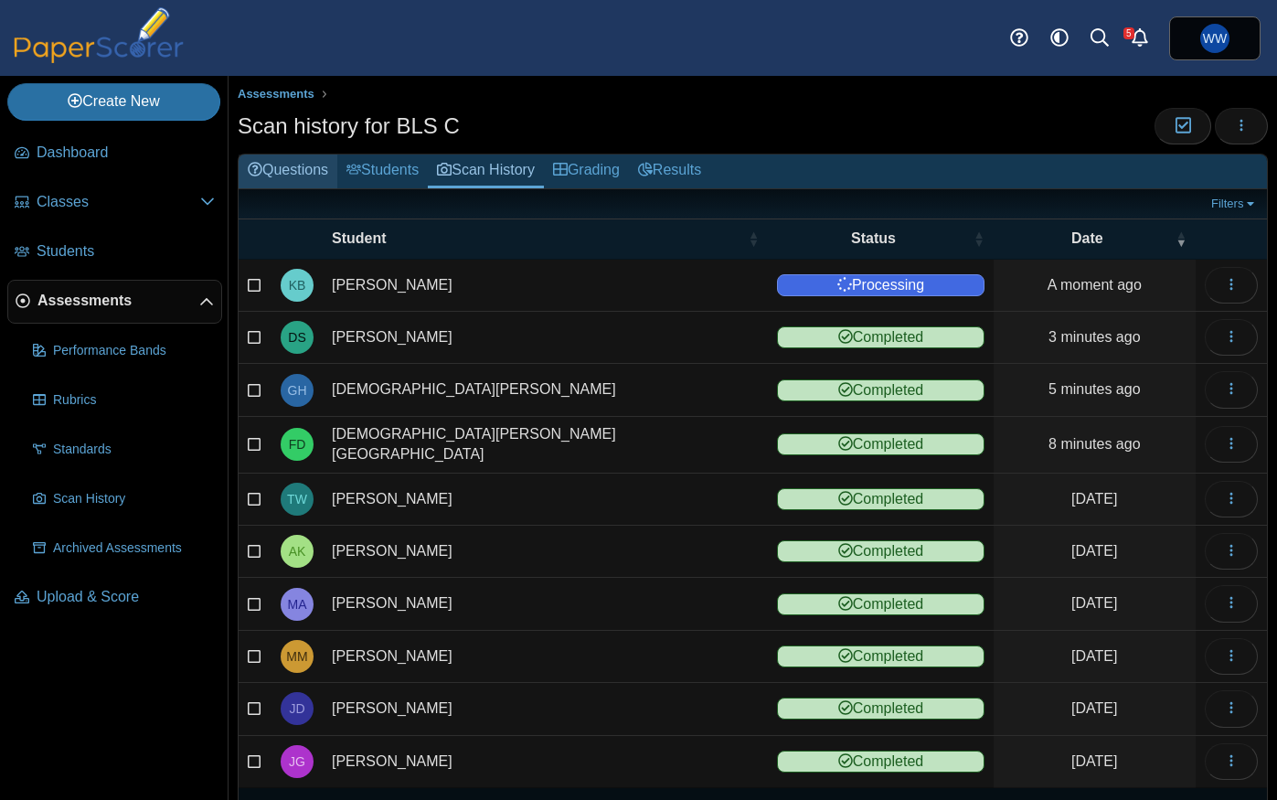
click at [298, 169] on link "Questions" at bounding box center [288, 171] width 99 height 34
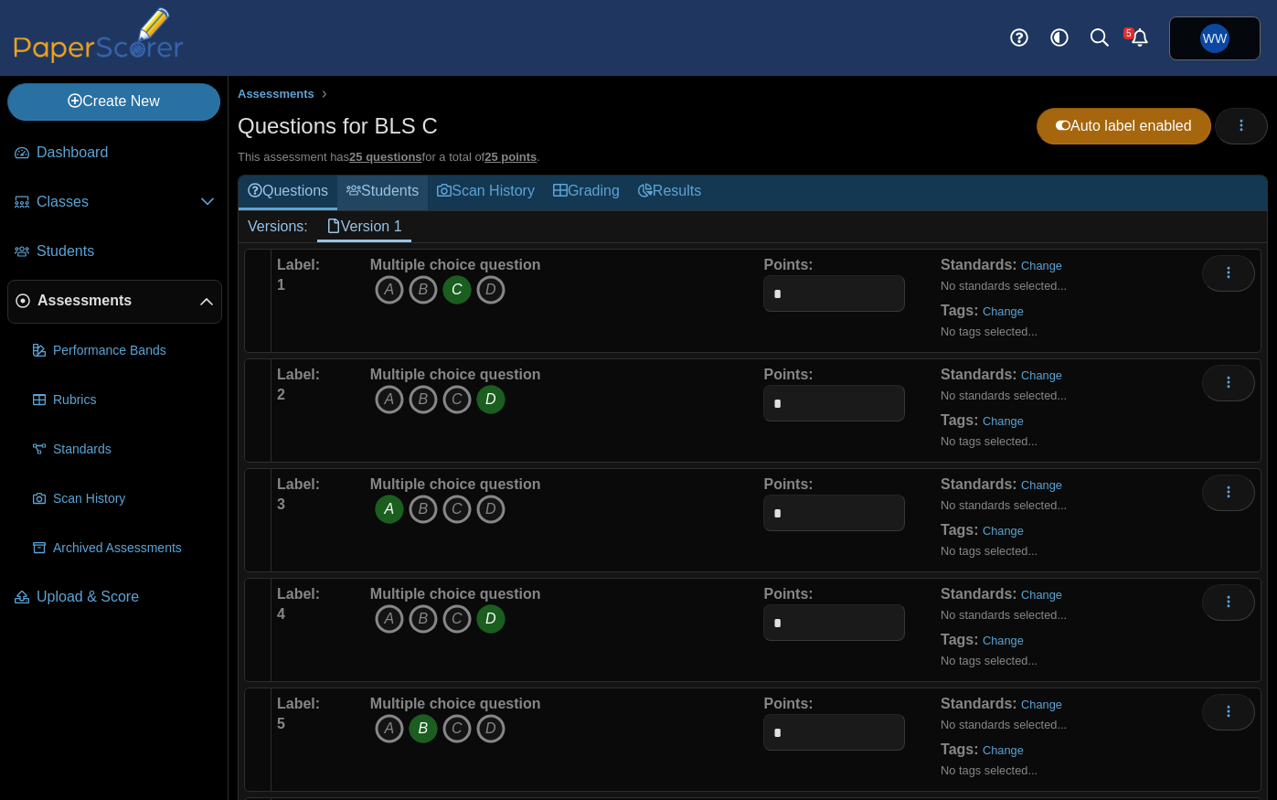
click at [388, 186] on link "Students" at bounding box center [382, 192] width 90 height 34
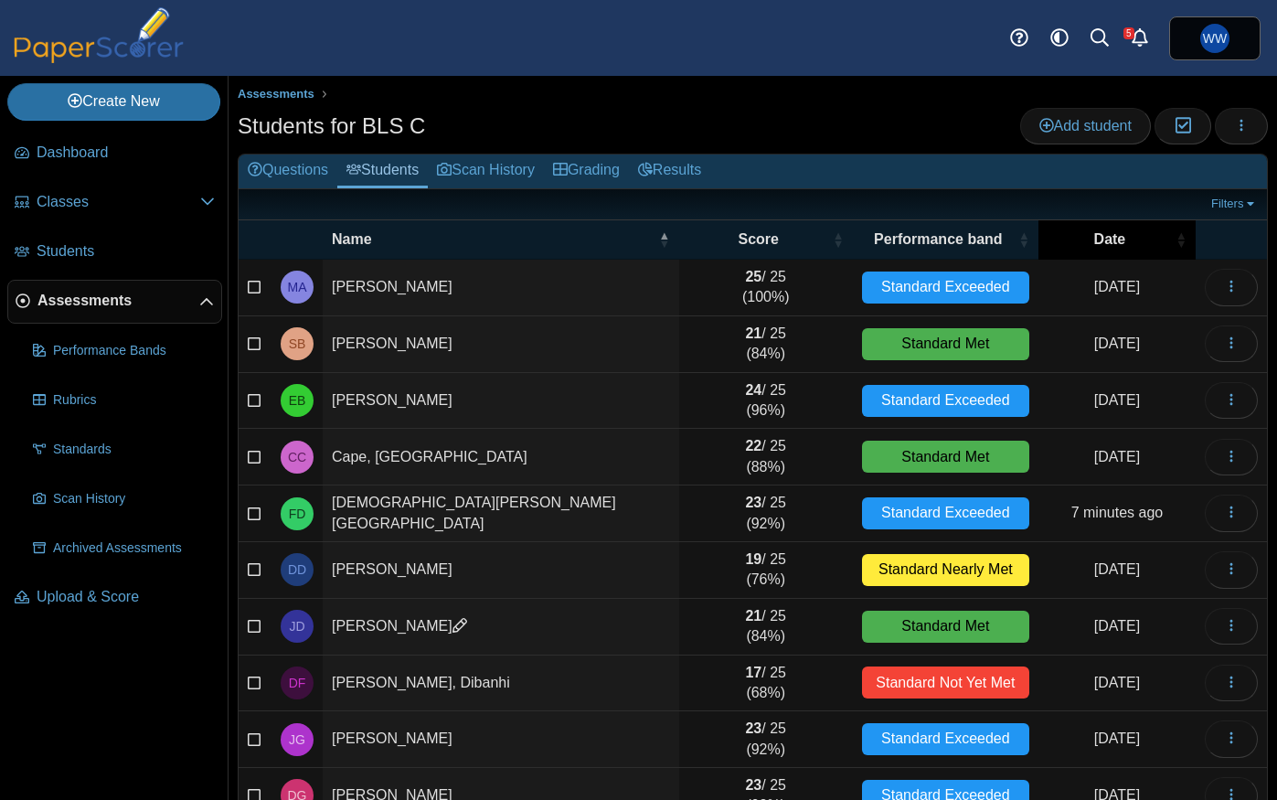
click at [1141, 243] on span "Date" at bounding box center [1109, 239] width 124 height 20
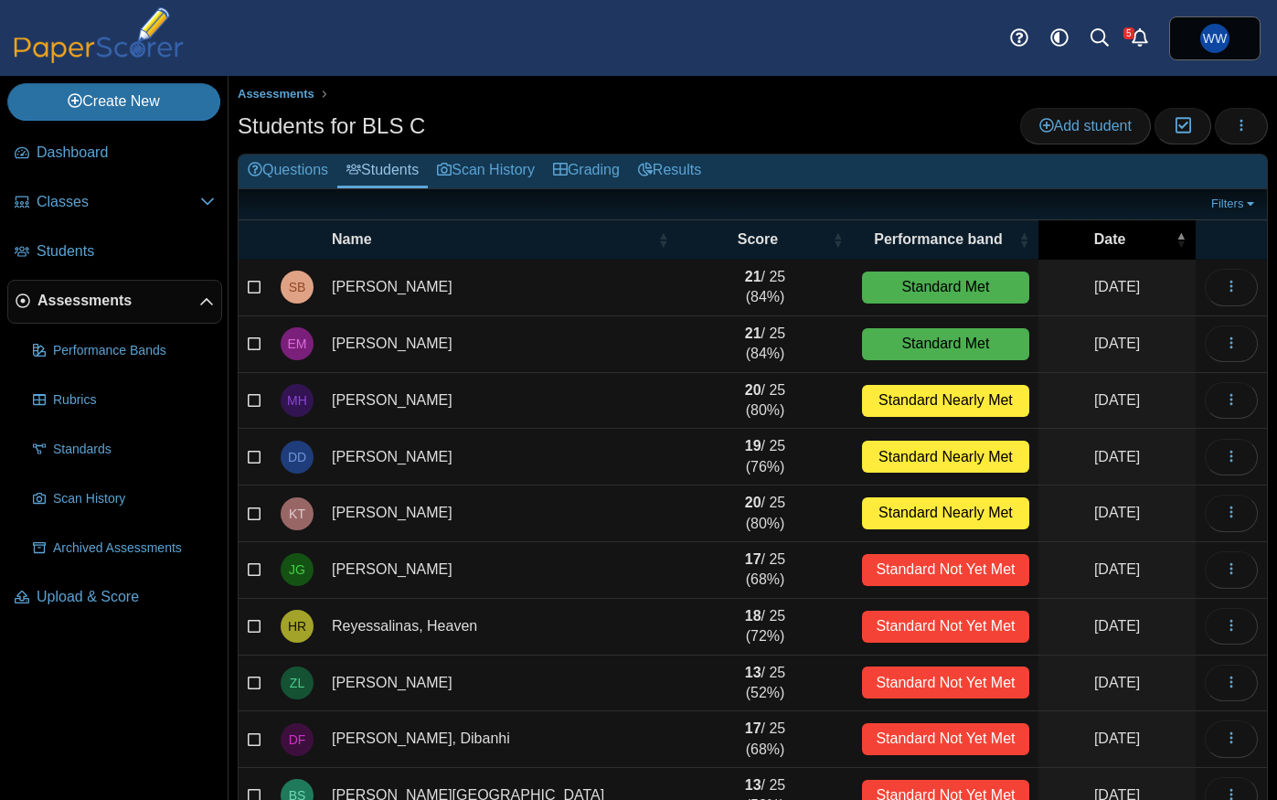
click at [1141, 243] on span "Date" at bounding box center [1109, 239] width 124 height 20
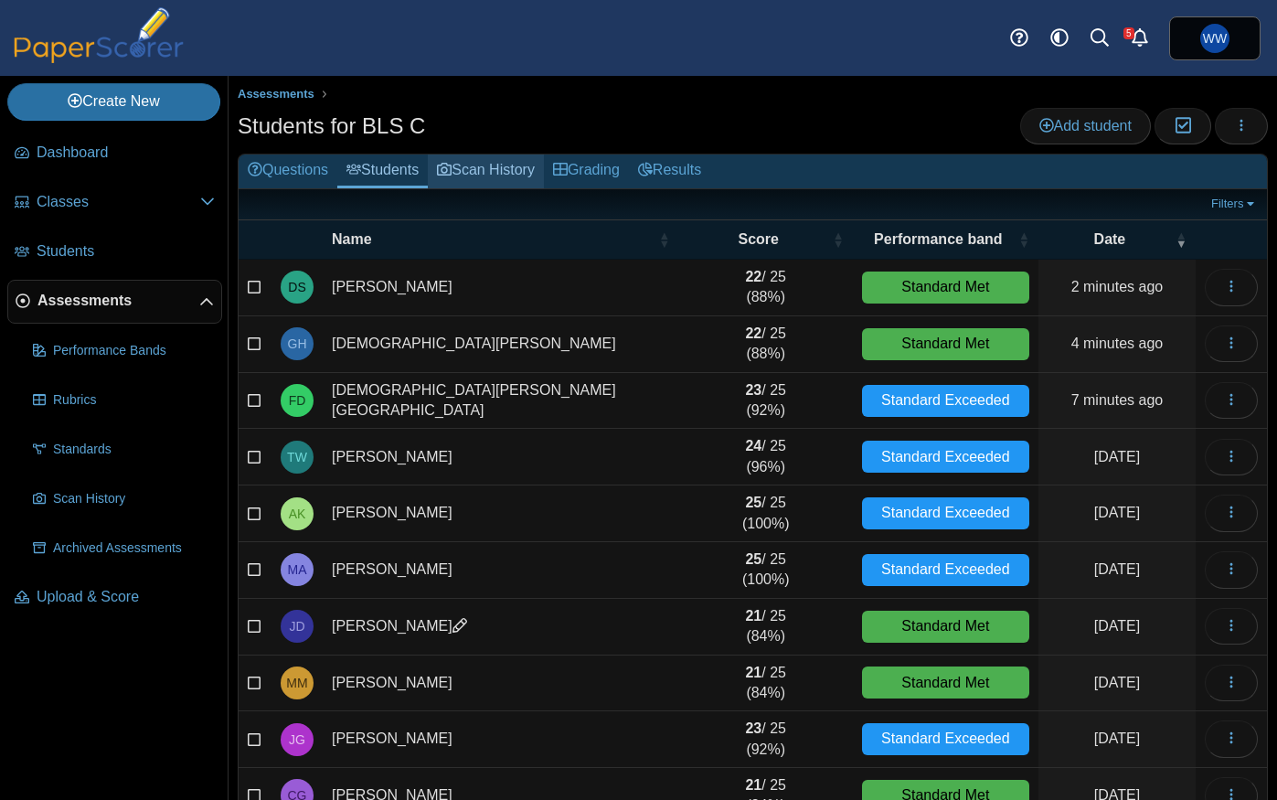
click at [492, 172] on link "Scan History" at bounding box center [486, 171] width 116 height 34
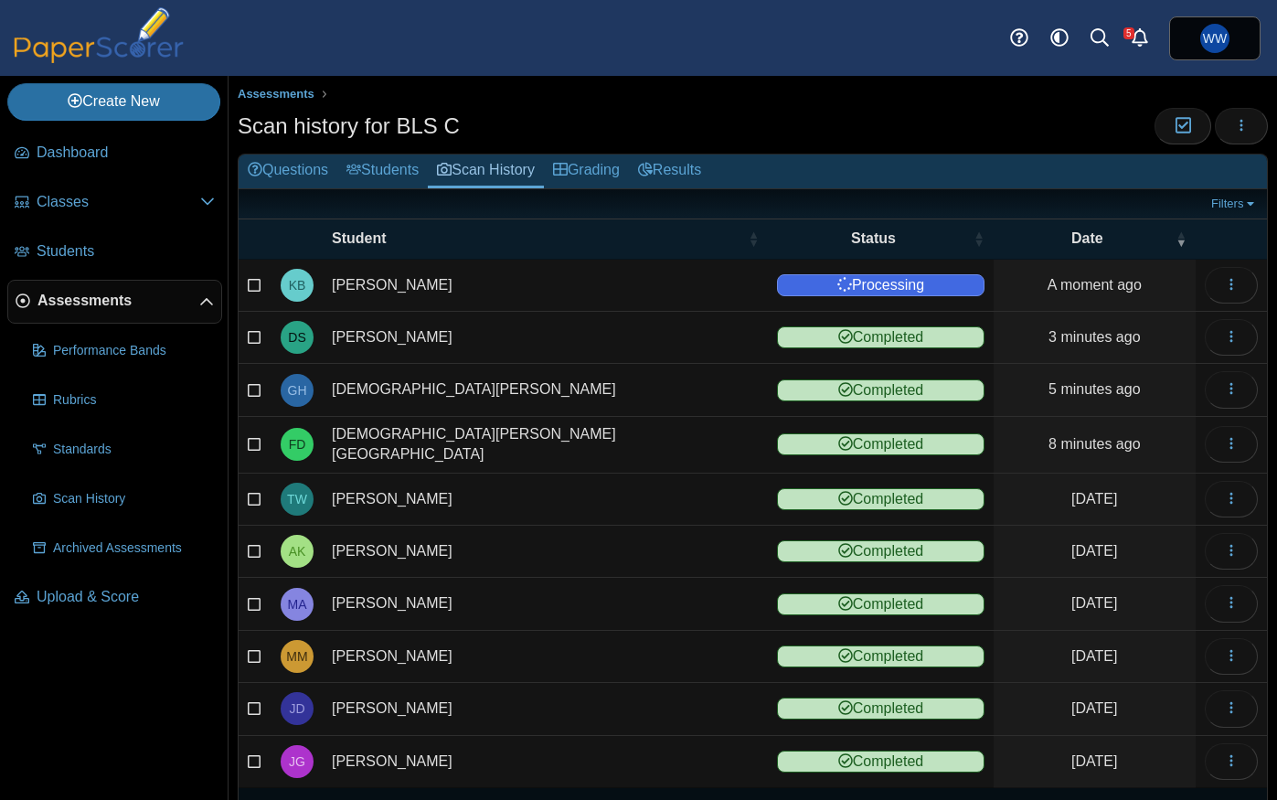
click at [380, 154] on div "Questions Students Scan History Grading Results Filters Show only: Loading… Stu…" at bounding box center [753, 499] width 1030 height 690
click at [383, 159] on link "Students" at bounding box center [382, 171] width 90 height 34
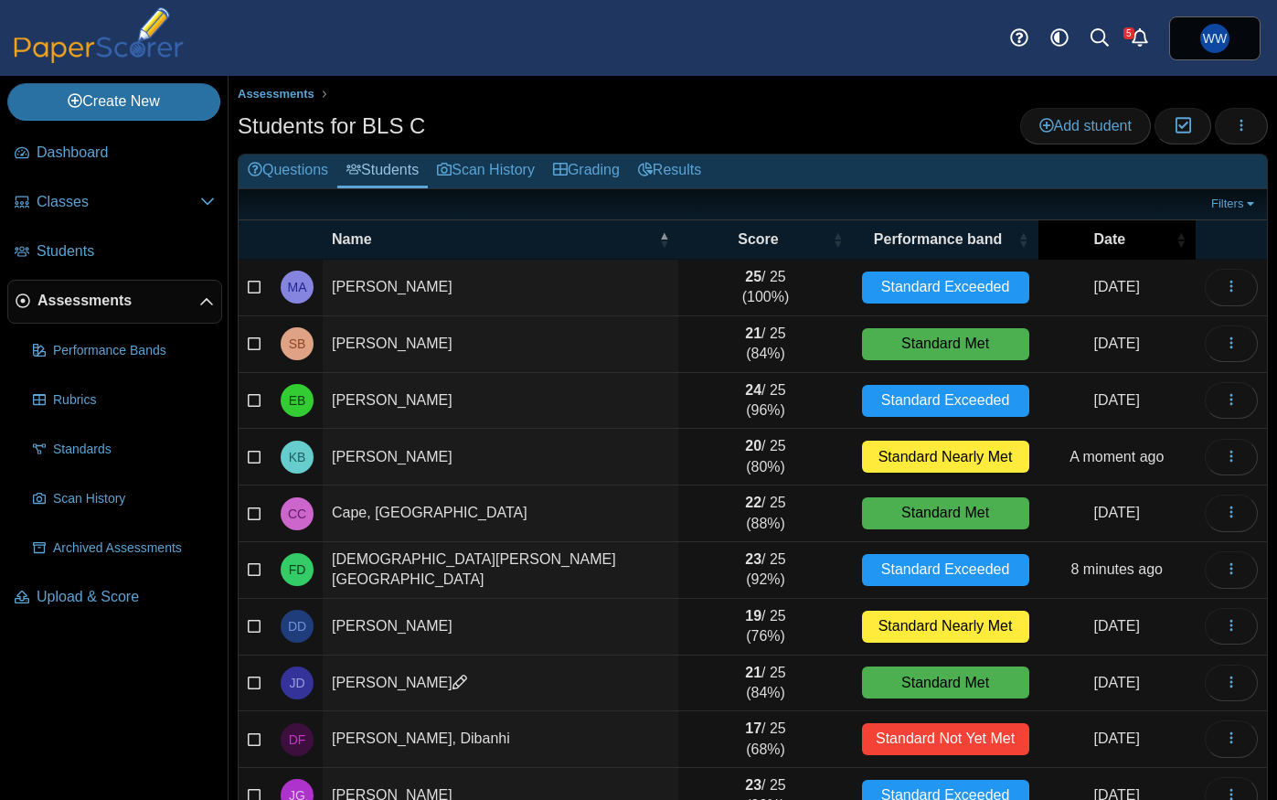
click at [1144, 248] on span "Date" at bounding box center [1109, 239] width 124 height 20
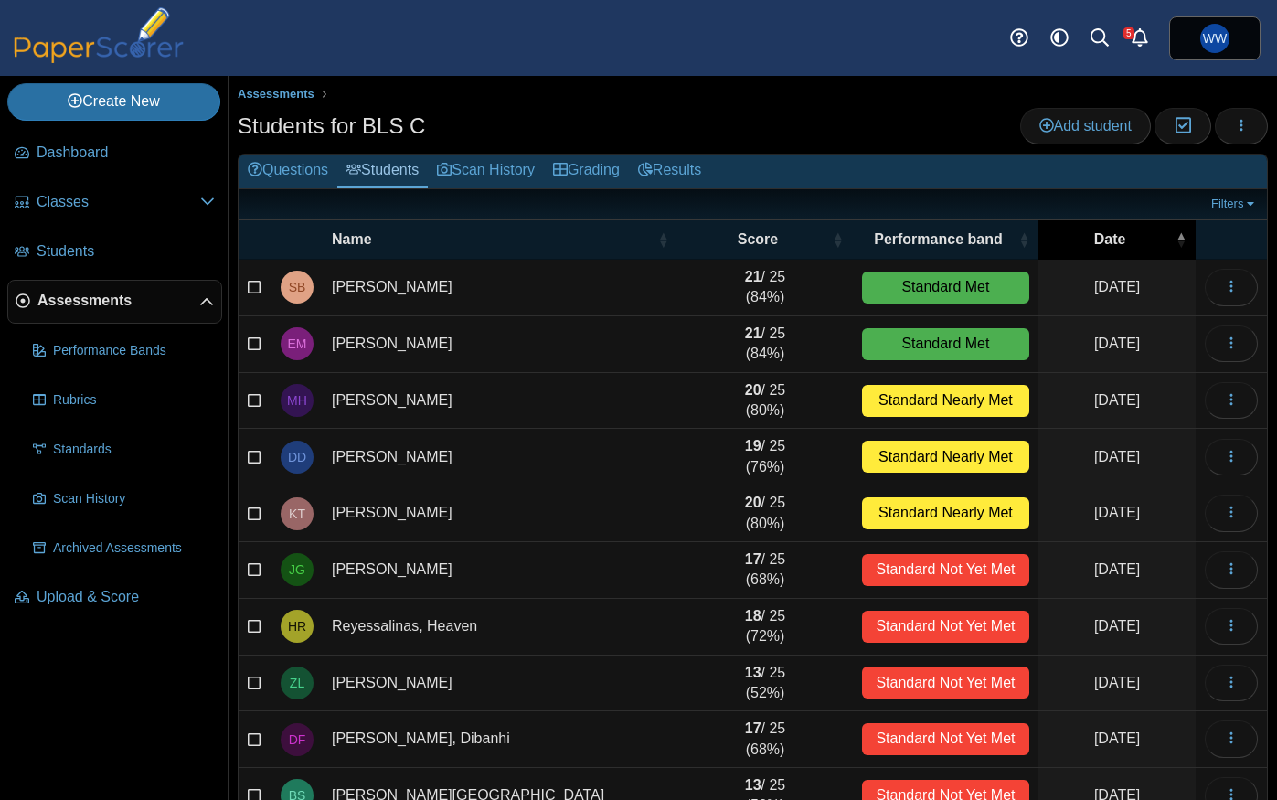
click at [1144, 248] on span "Date" at bounding box center [1109, 239] width 124 height 20
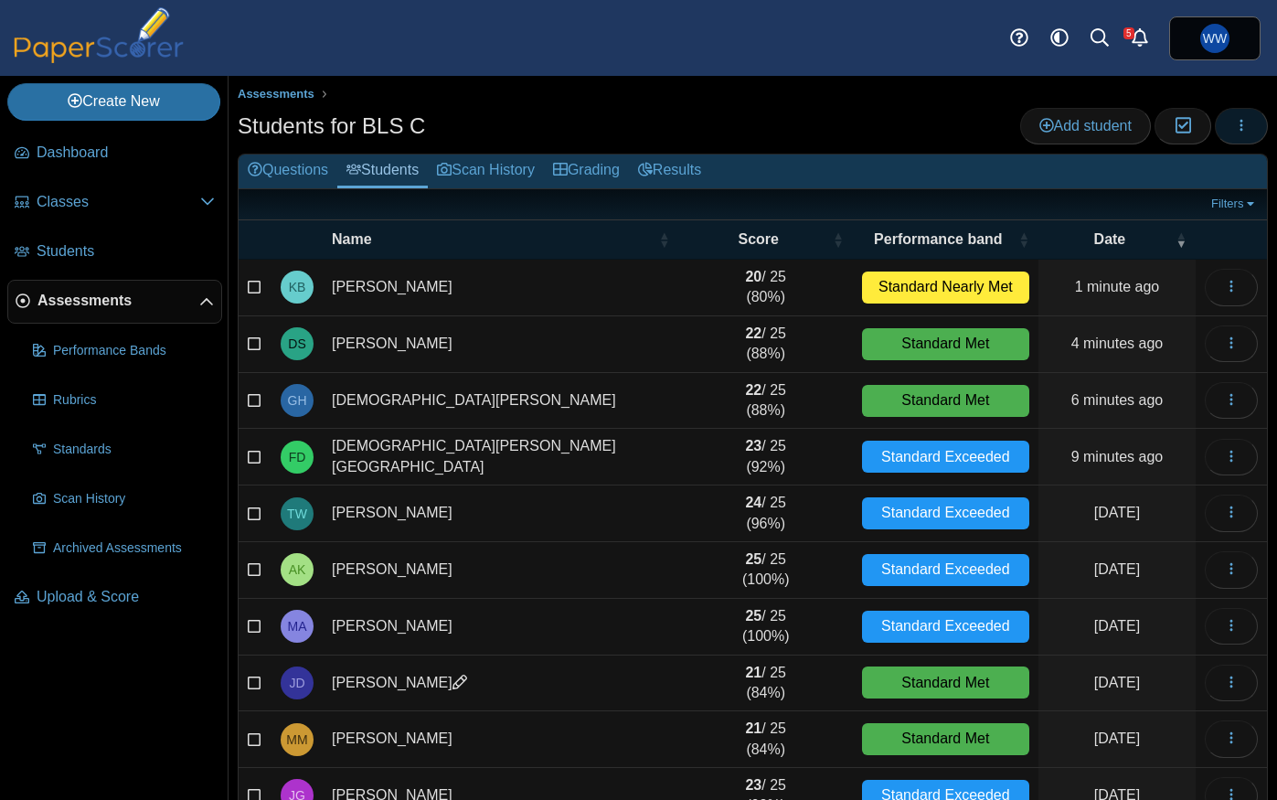
click at [1238, 120] on icon "button" at bounding box center [1241, 125] width 15 height 15
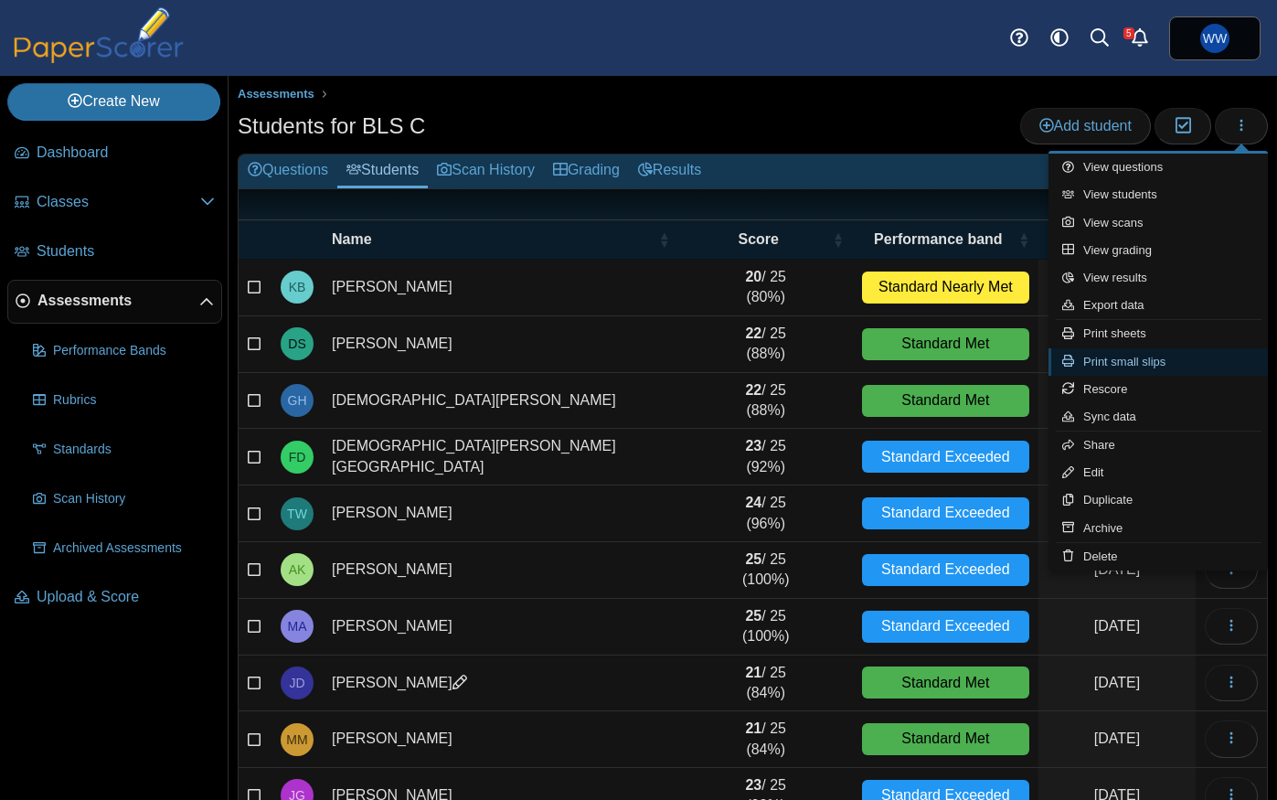
click at [1137, 362] on link "Print small slips" at bounding box center [1157, 361] width 219 height 27
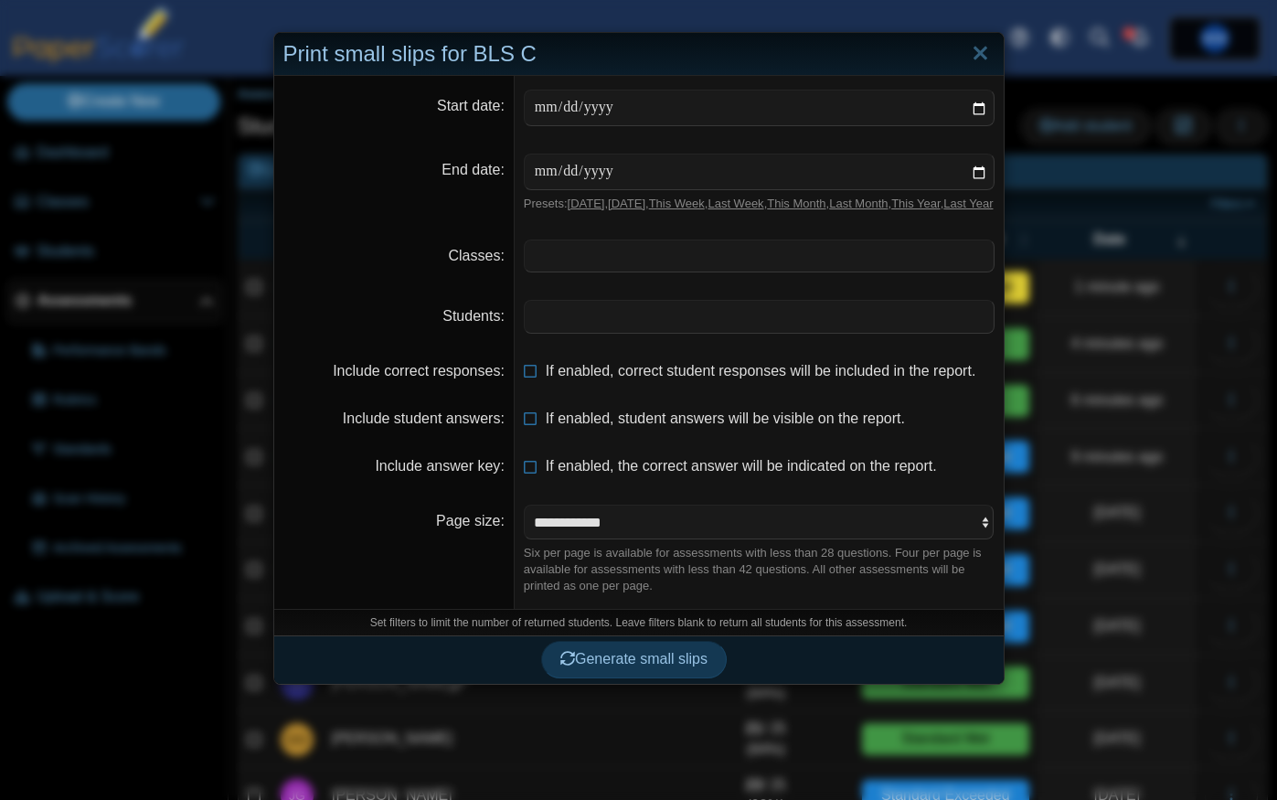
click at [565, 269] on span at bounding box center [759, 255] width 469 height 31
click at [593, 323] on span at bounding box center [759, 316] width 469 height 31
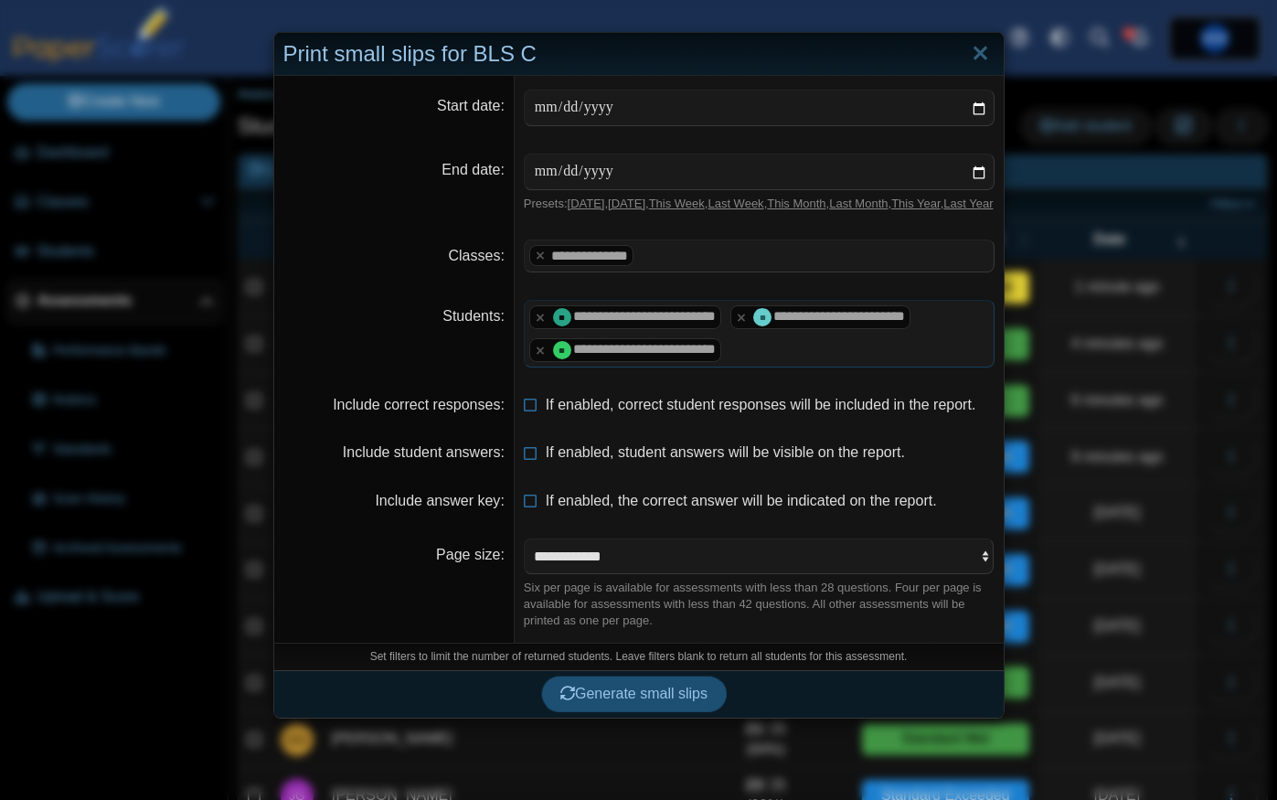
click at [664, 701] on span "Generate small slips" at bounding box center [633, 693] width 147 height 16
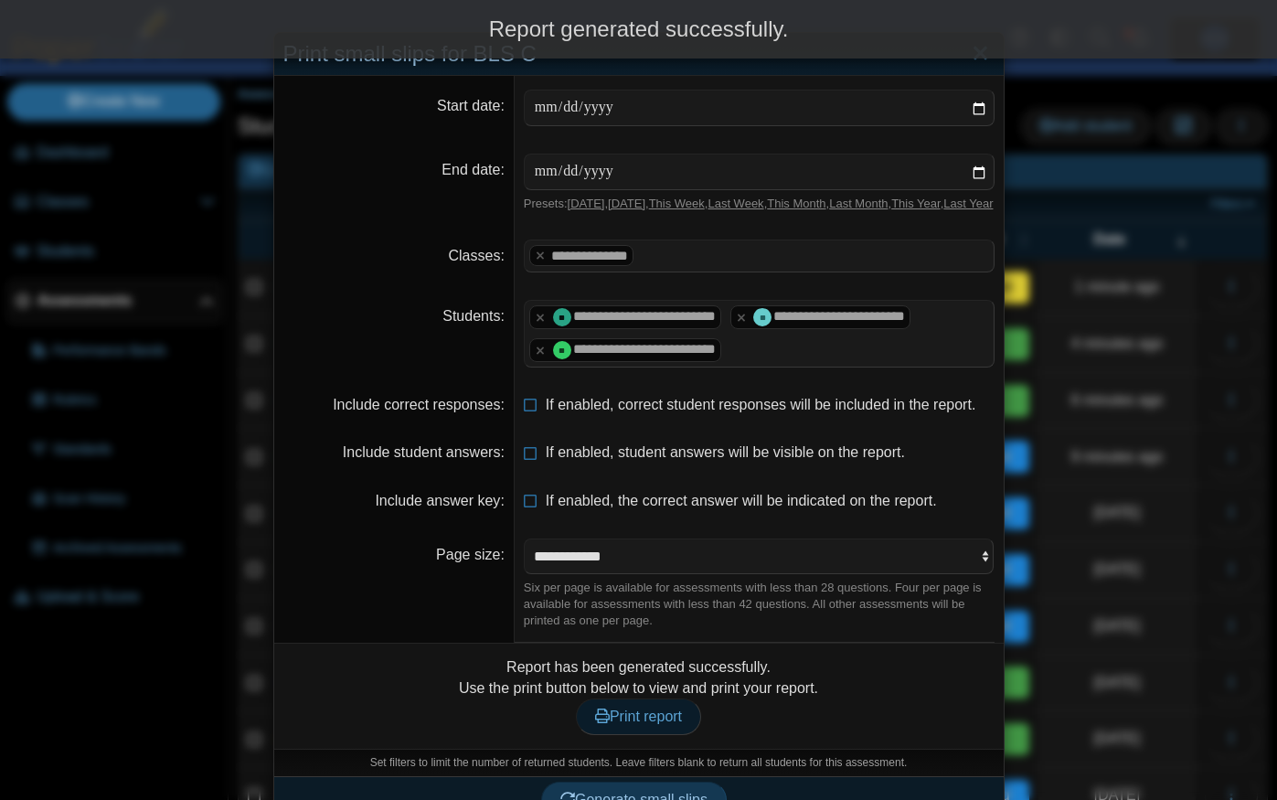
click at [635, 724] on span "Print report" at bounding box center [638, 716] width 87 height 16
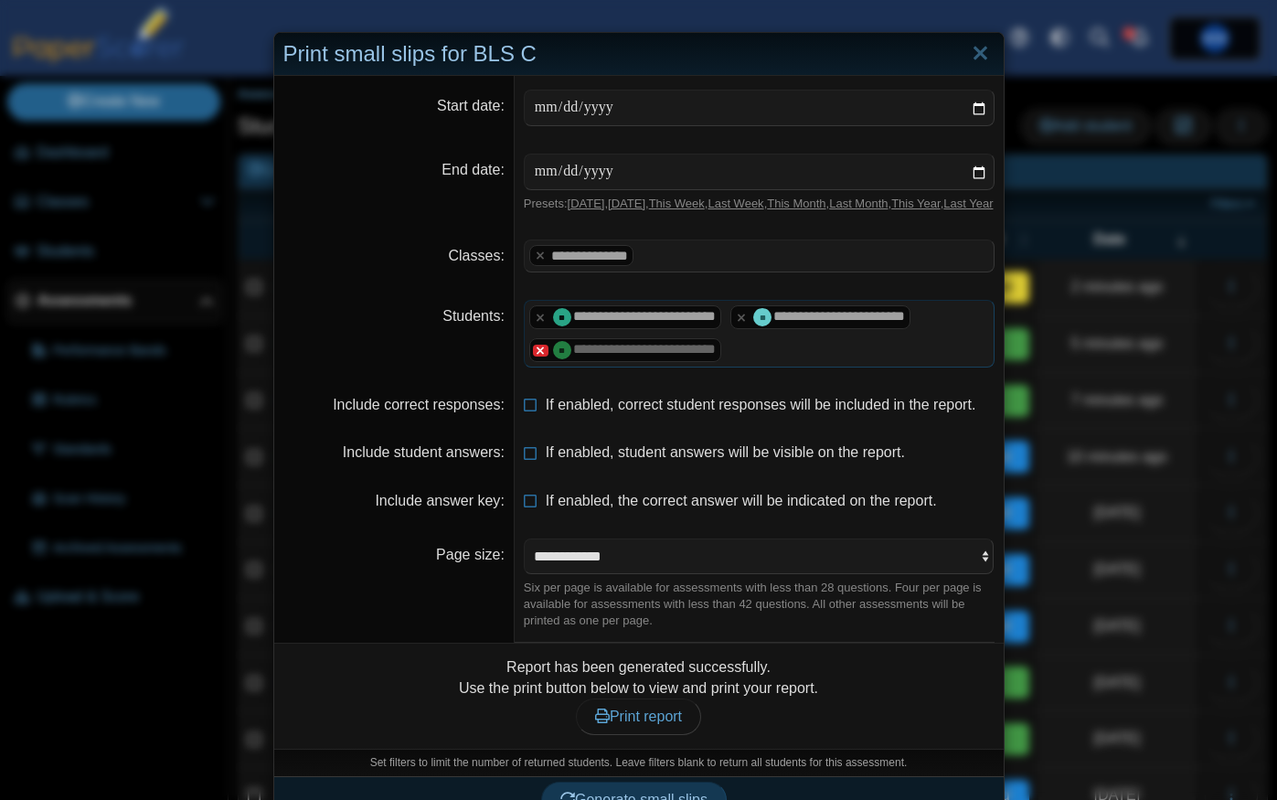
click at [749, 324] on x "remove tag" at bounding box center [742, 318] width 16 height 12
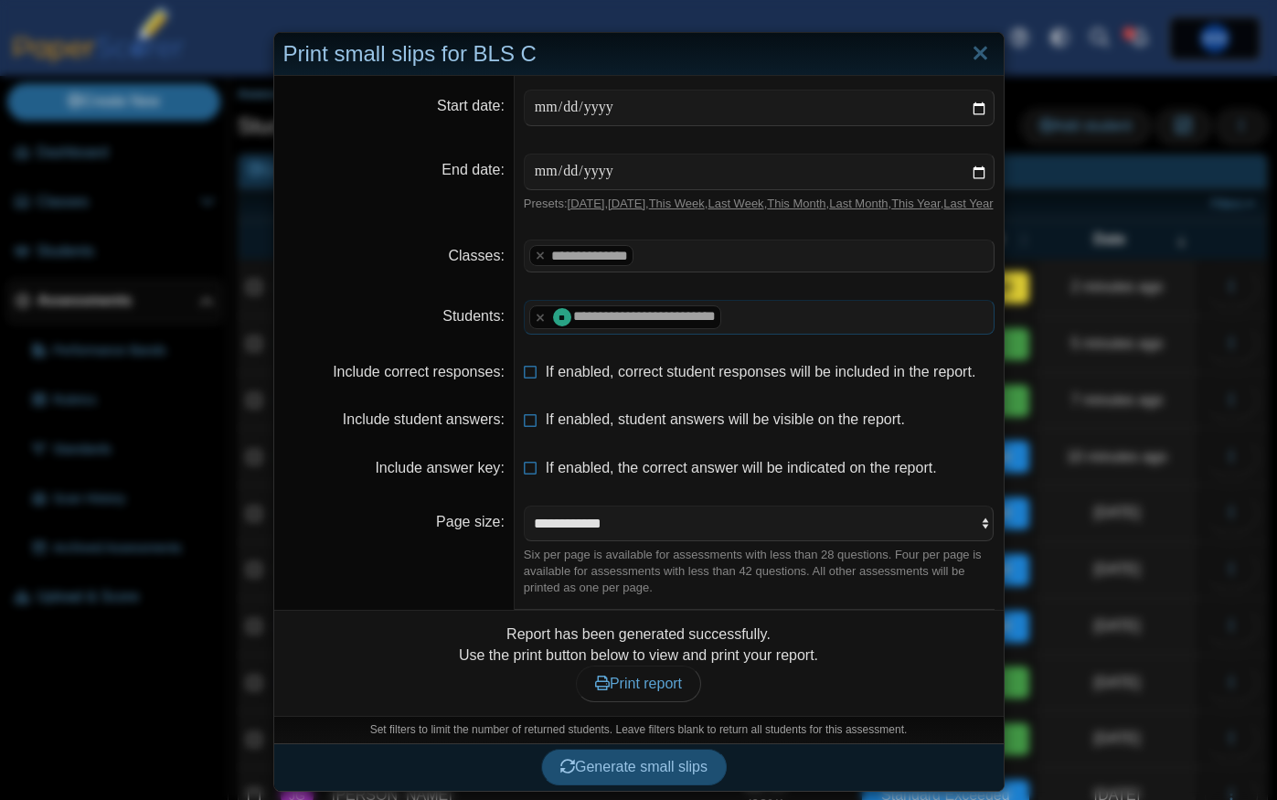
click at [658, 774] on span "Generate small slips" at bounding box center [633, 767] width 147 height 16
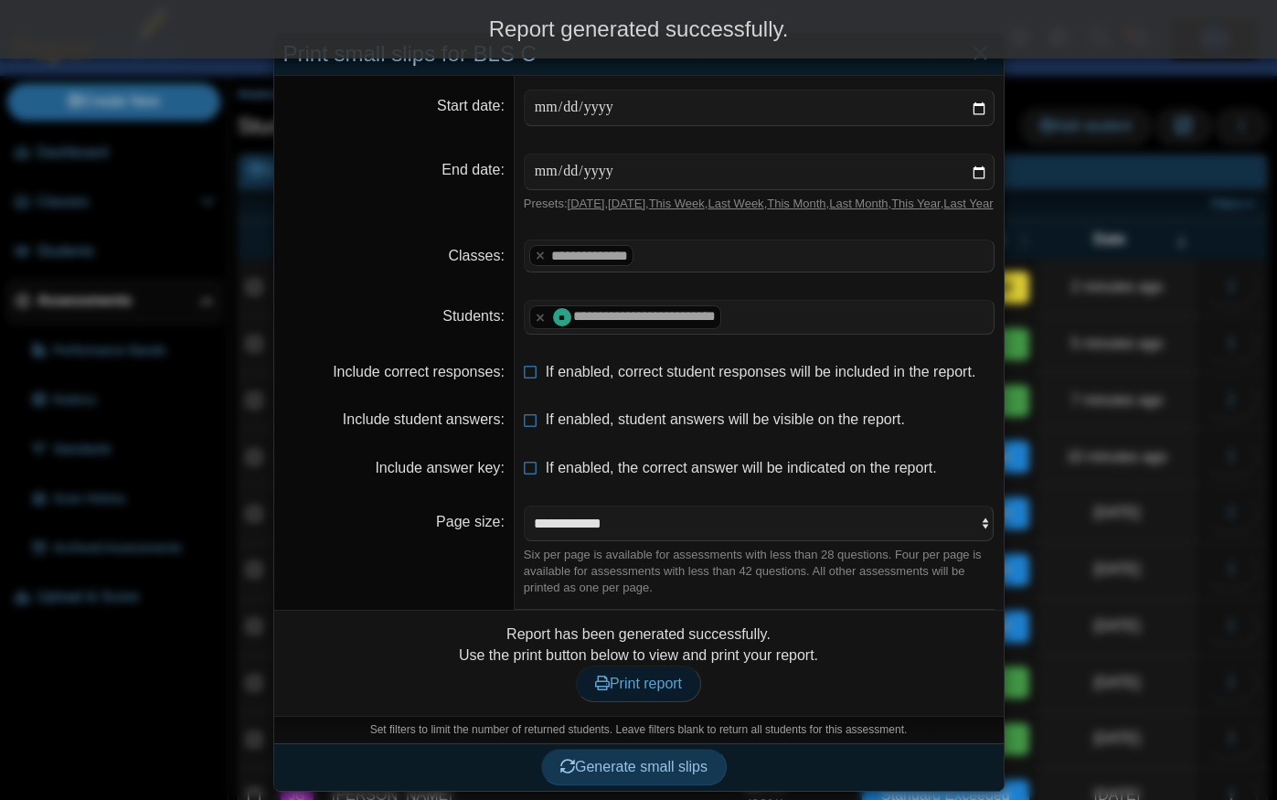
click at [666, 691] on span "Print report" at bounding box center [638, 683] width 87 height 16
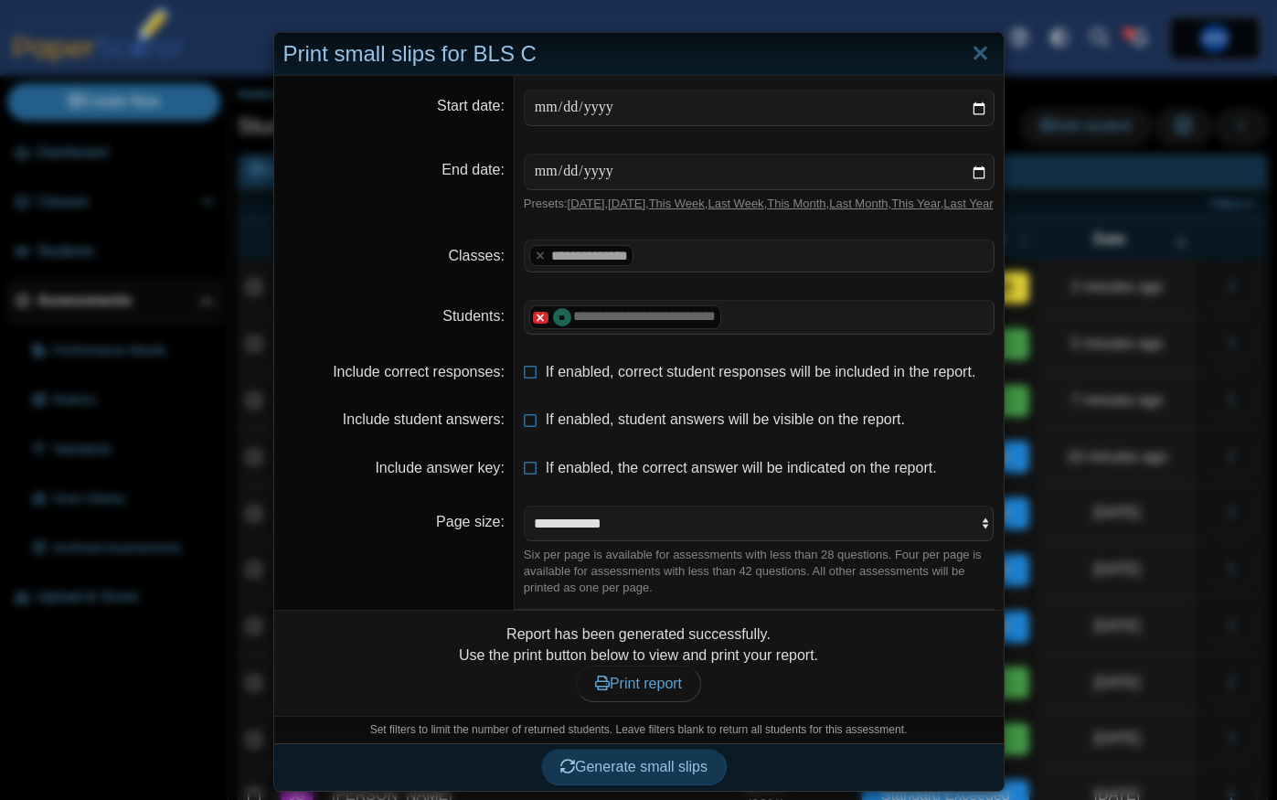
click at [544, 324] on x "remove tag" at bounding box center [541, 318] width 16 height 12
click at [580, 332] on span at bounding box center [759, 316] width 469 height 31
click at [664, 771] on button "Generate small slips" at bounding box center [634, 766] width 186 height 37
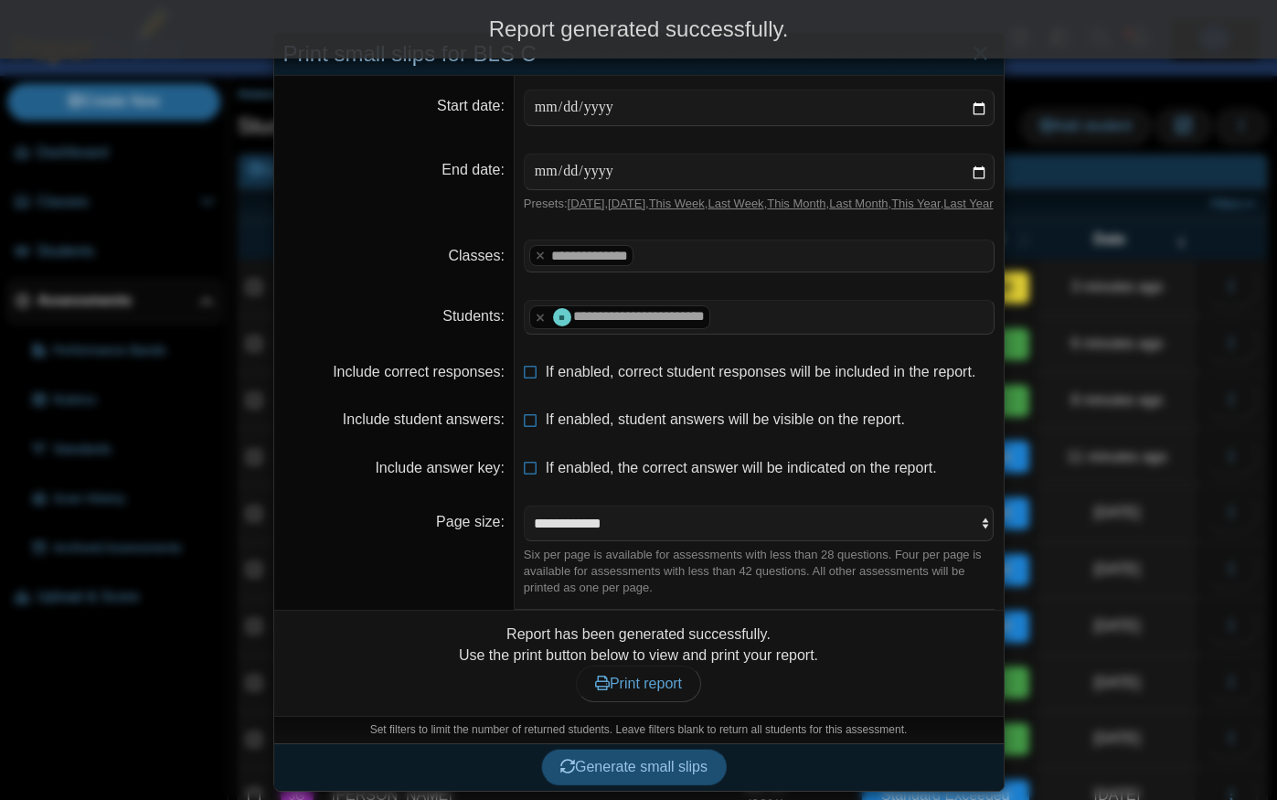
click at [660, 774] on span "Generate small slips" at bounding box center [633, 767] width 147 height 16
click at [641, 691] on span "Print report" at bounding box center [638, 683] width 87 height 16
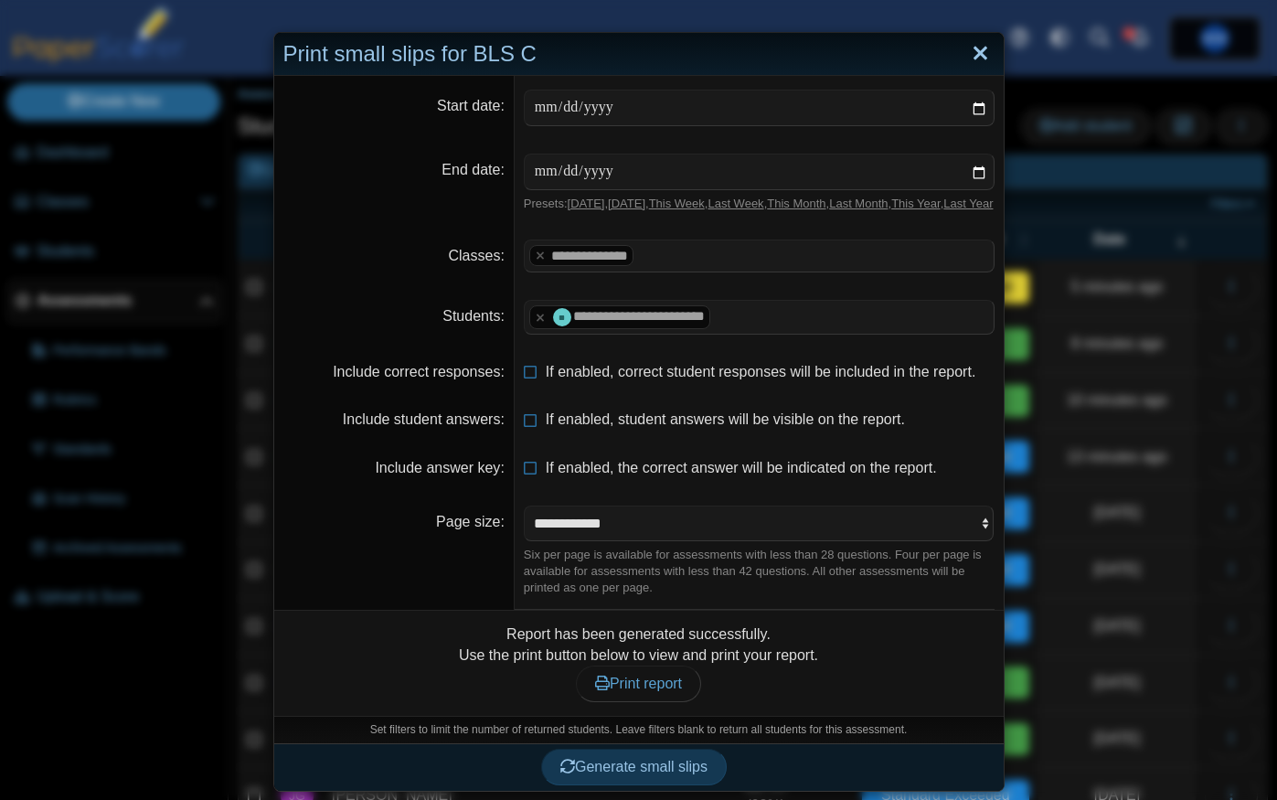
click at [980, 55] on link "Close" at bounding box center [980, 53] width 28 height 31
